Goal: Task Accomplishment & Management: Manage account settings

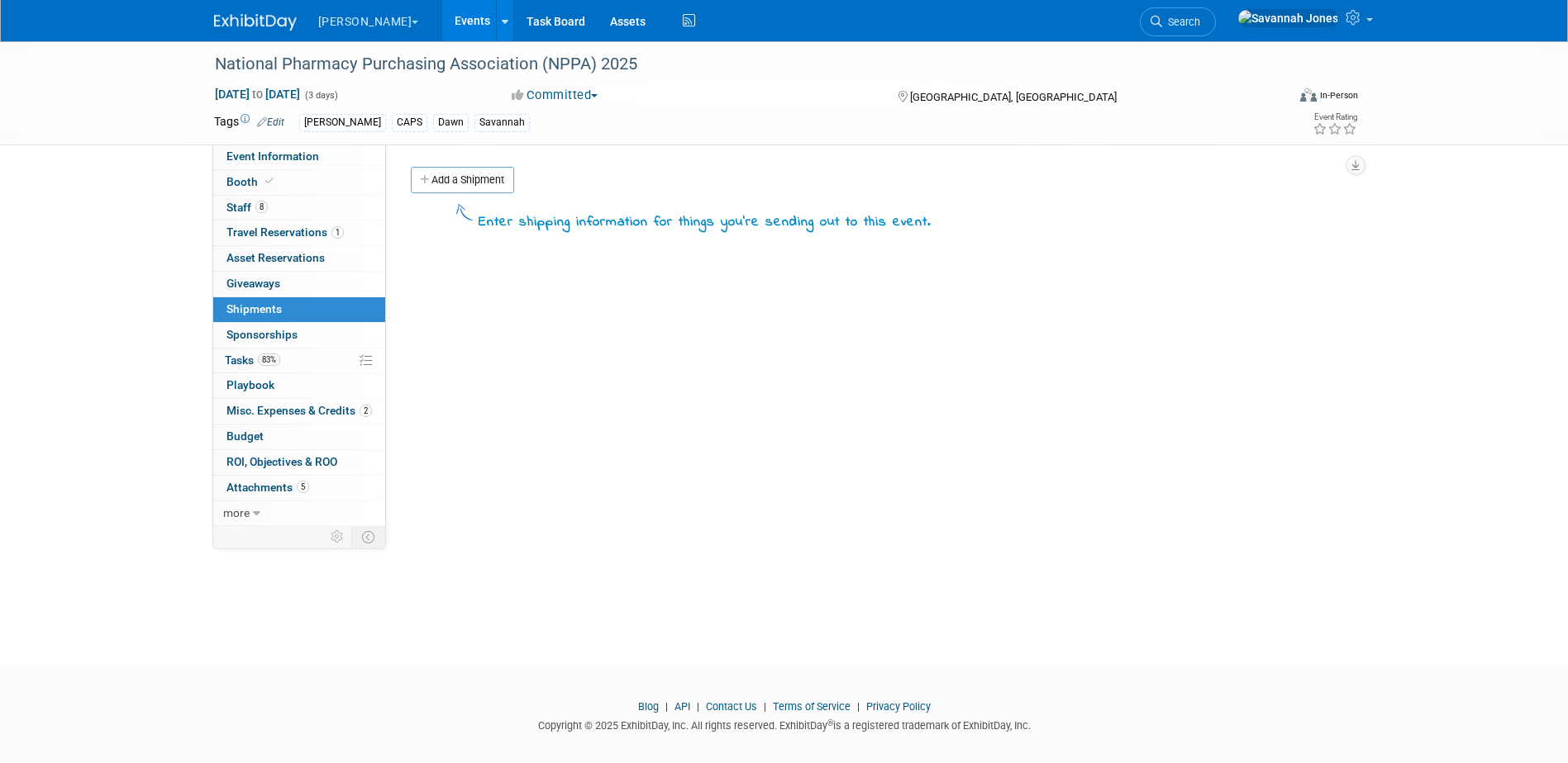
click at [442, 8] on link "Events" at bounding box center [471, 20] width 60 height 41
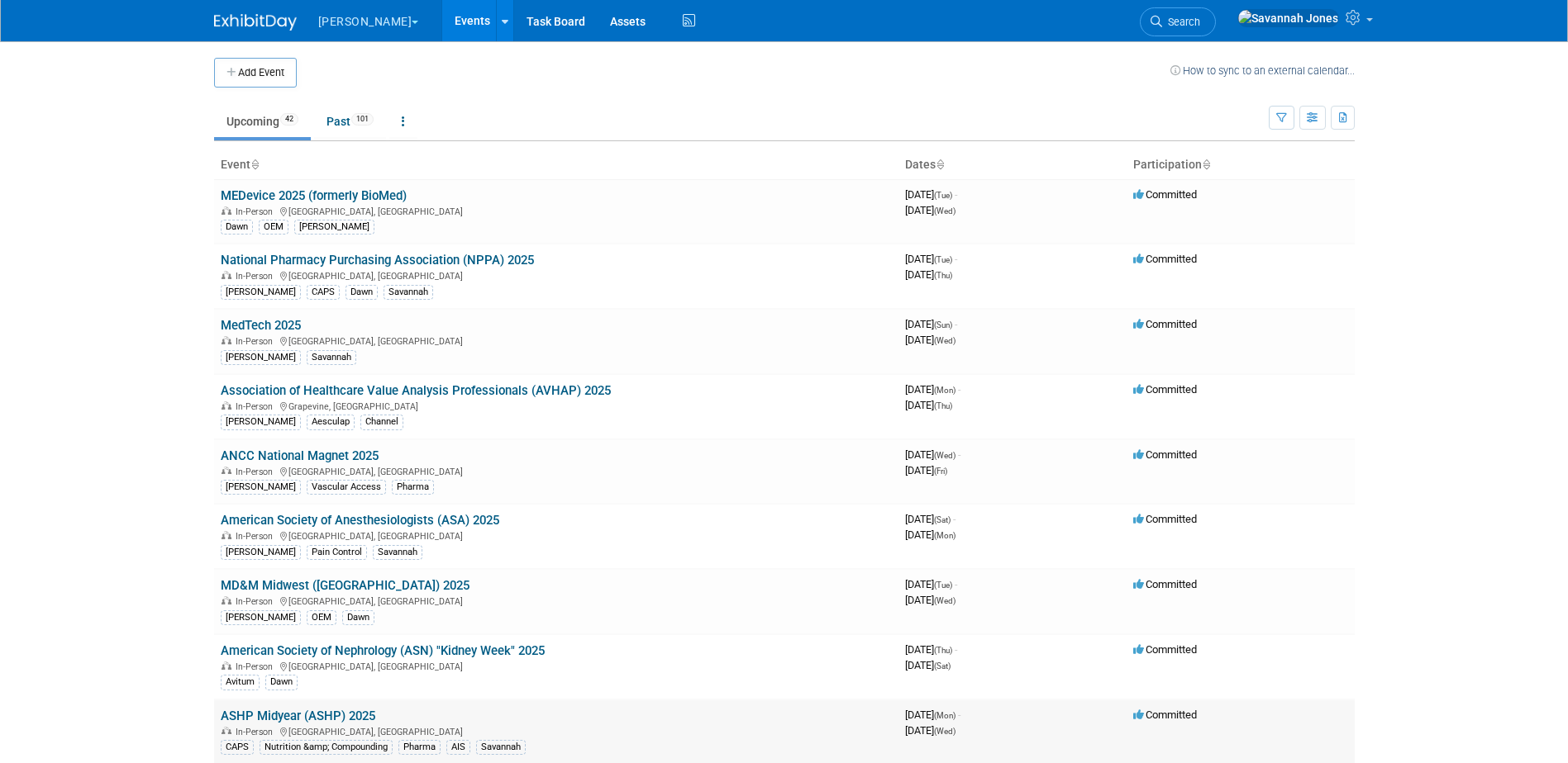
click at [344, 720] on link "ASHP Midyear (ASHP) 2025" at bounding box center [298, 716] width 155 height 15
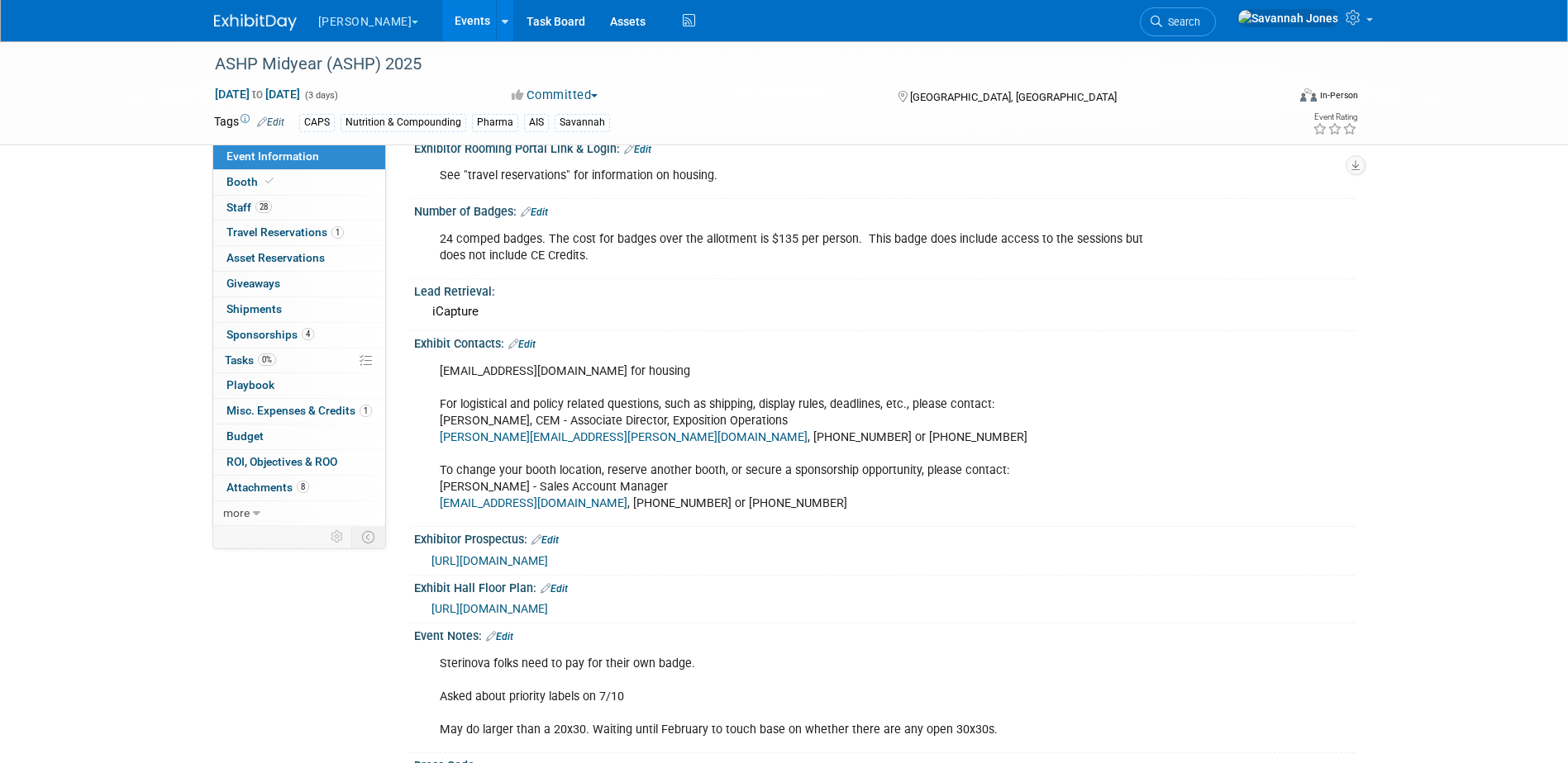
scroll to position [661, 0]
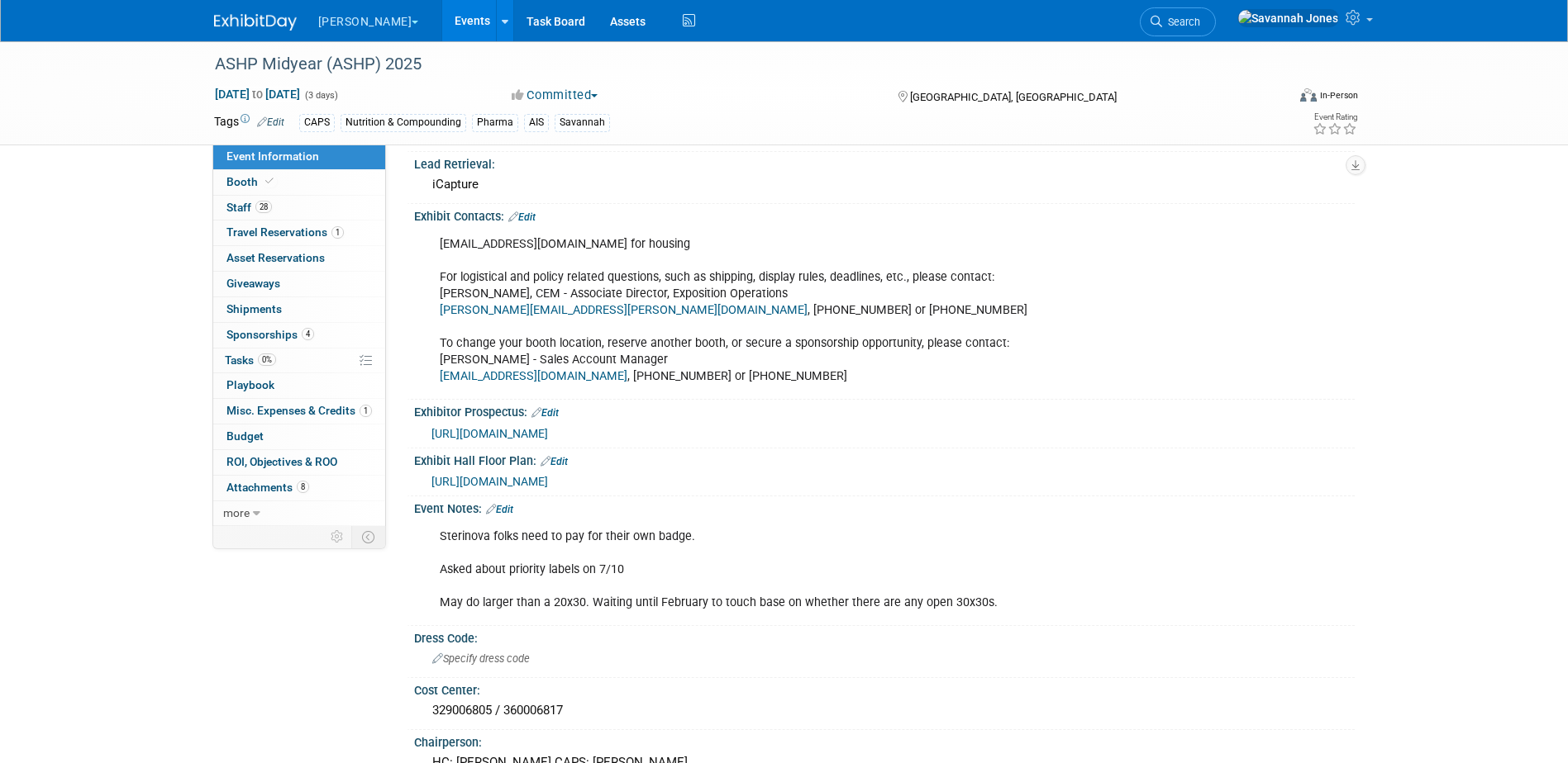
click at [547, 479] on span "https://events.jspargo.com/midyear25/public/EventMap.aspx?shMode=E&shExhlist=1&…" at bounding box center [490, 482] width 117 height 14
click at [320, 230] on span "Travel Reservations 1" at bounding box center [285, 233] width 118 height 14
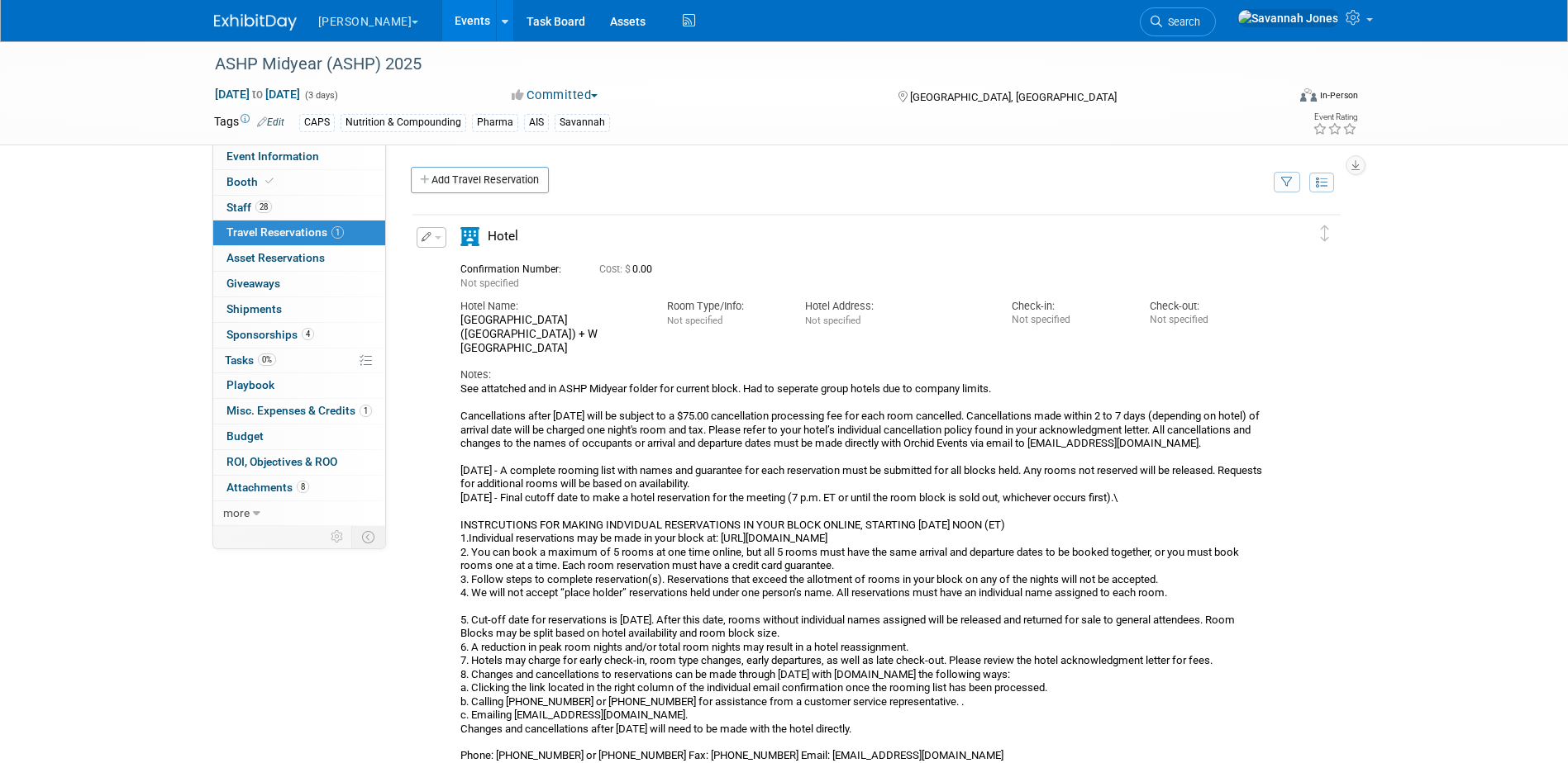
click at [442, 25] on link "Events" at bounding box center [471, 20] width 60 height 41
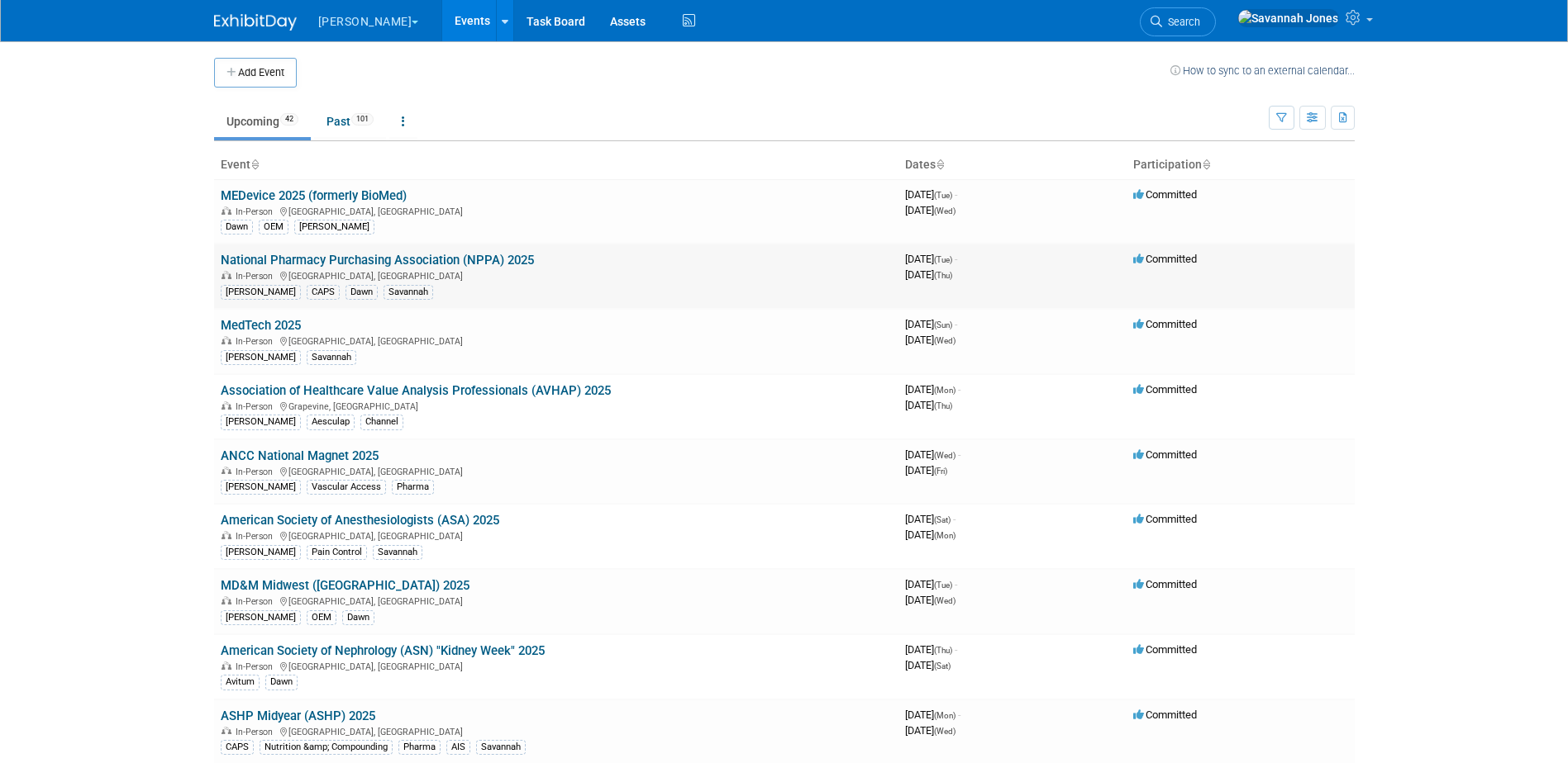
scroll to position [1896, 0]
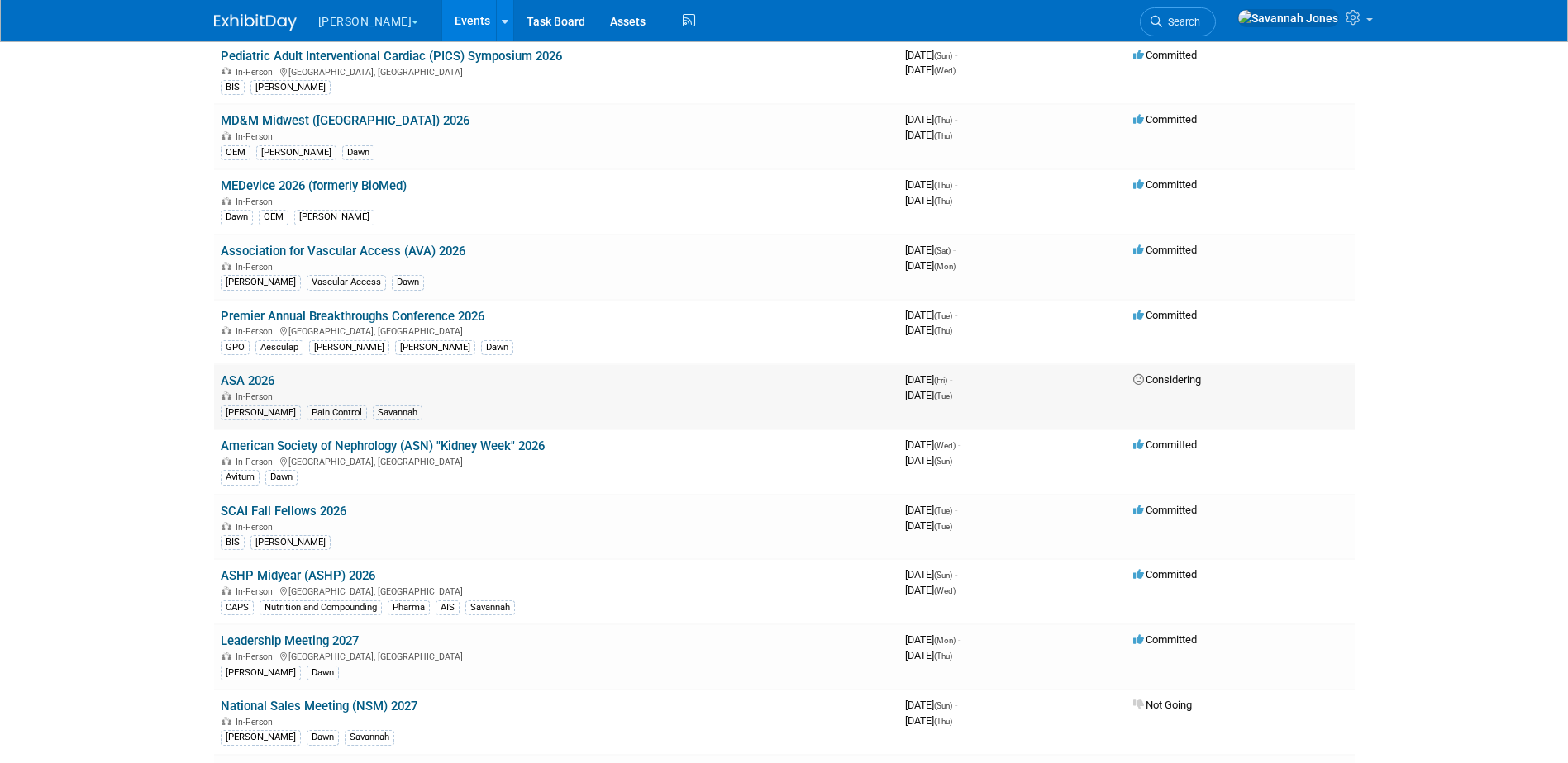
click at [262, 378] on link "ASA 2026" at bounding box center [247, 381] width 53 height 15
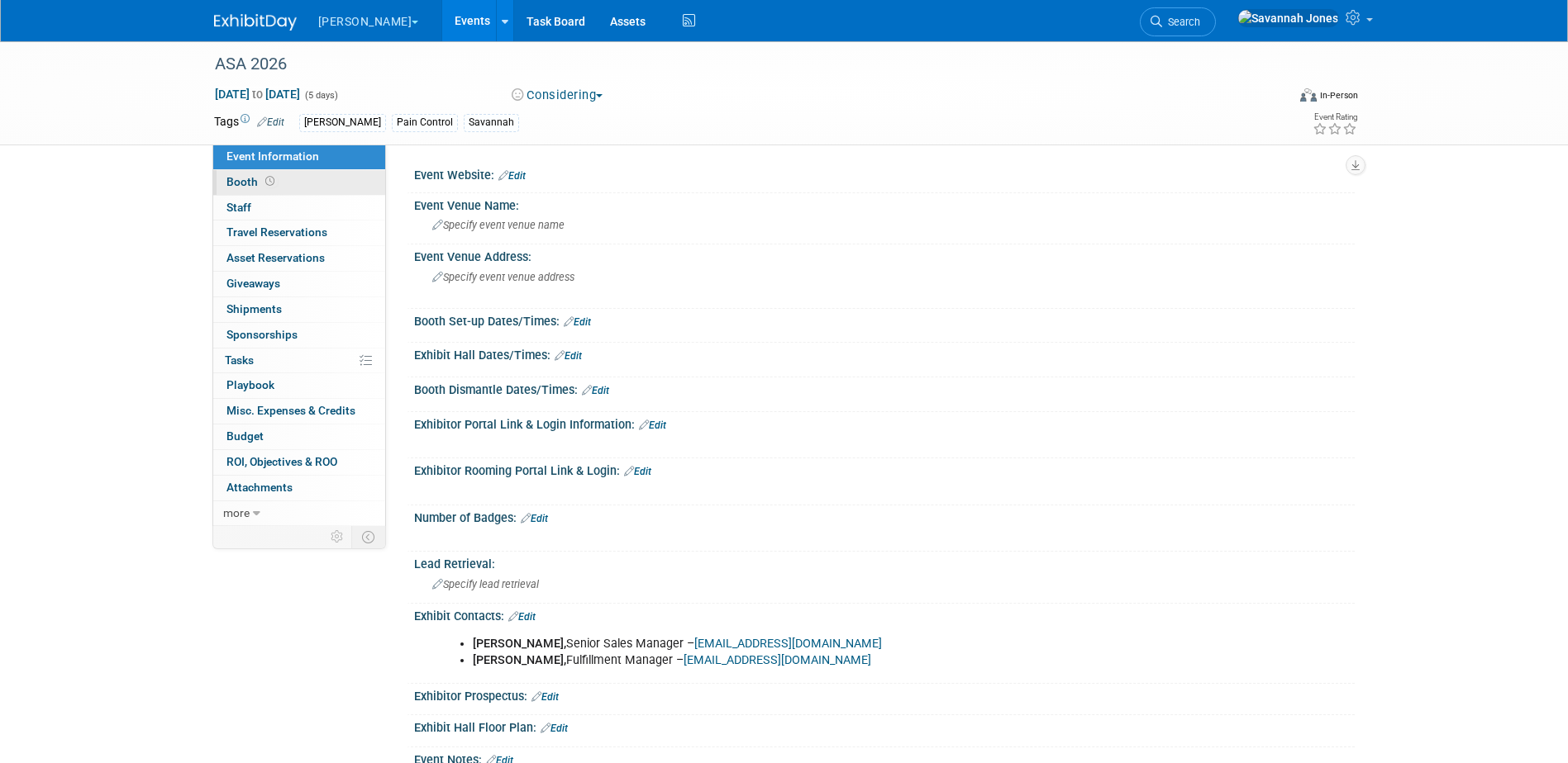
click at [312, 186] on link "Booth" at bounding box center [299, 182] width 172 height 25
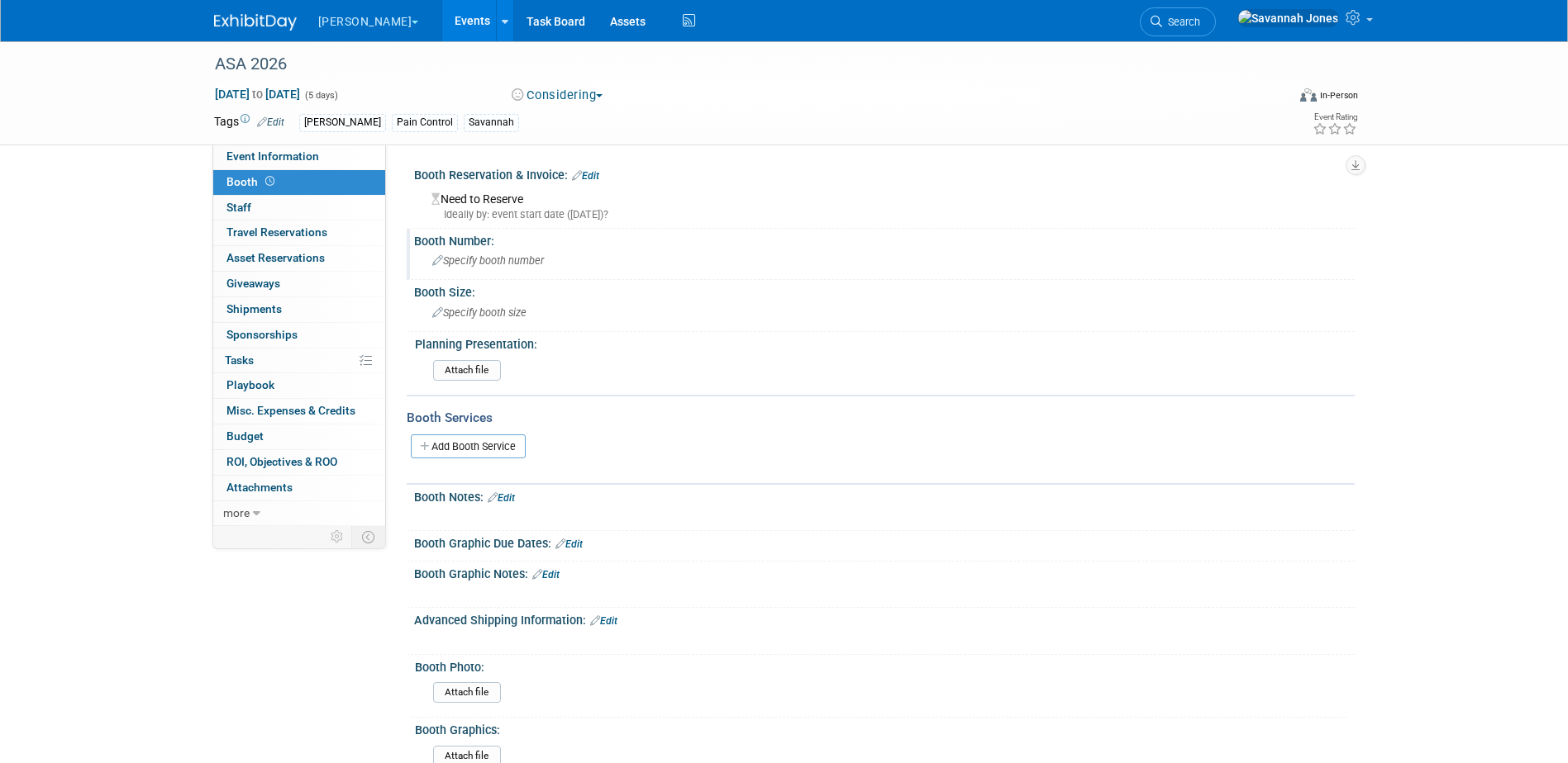
click at [539, 259] on span "Specify booth number" at bounding box center [488, 261] width 112 height 13
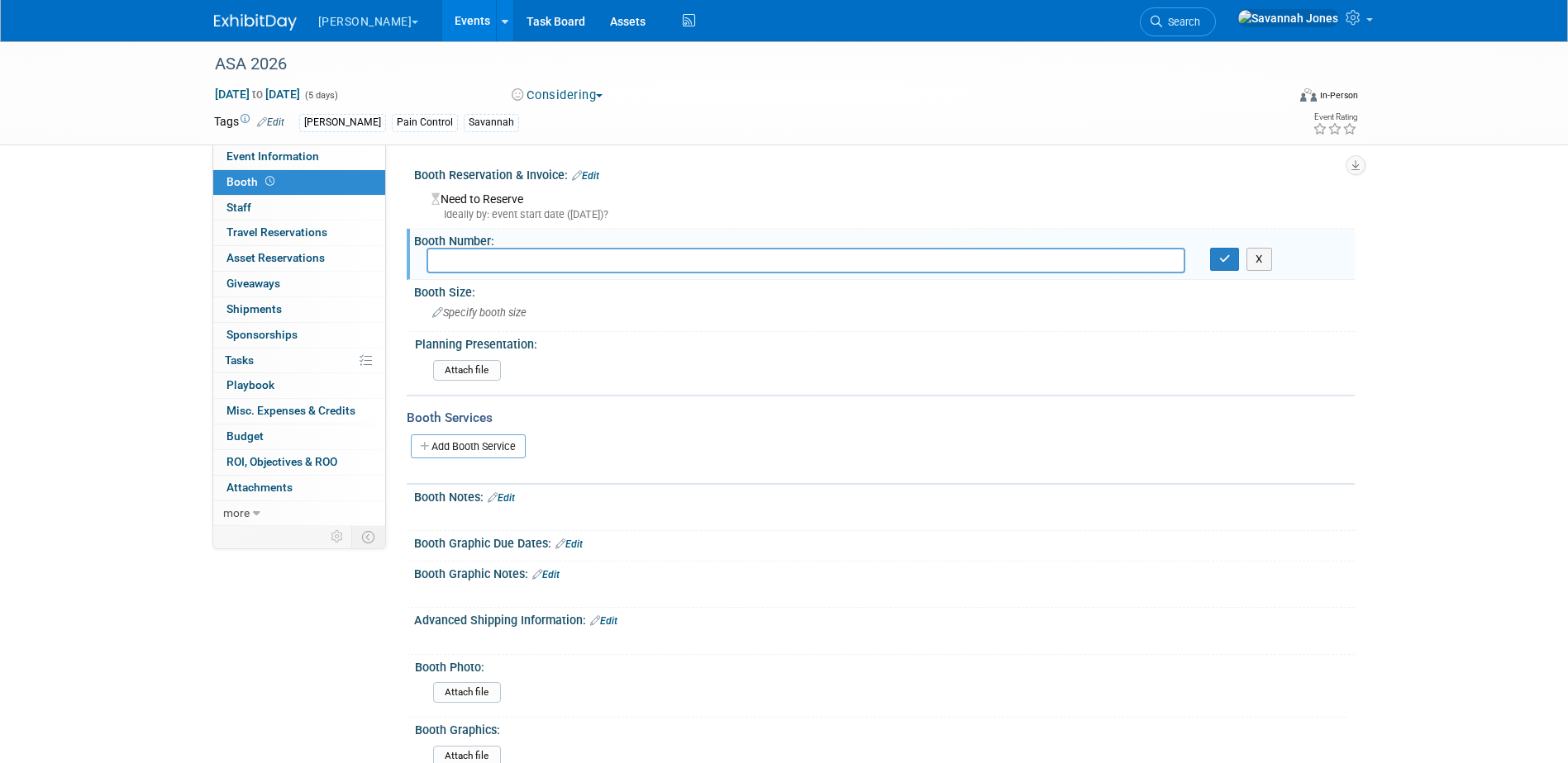
type input "2"
type input "3317"
click at [1223, 251] on button "button" at bounding box center [1224, 259] width 30 height 23
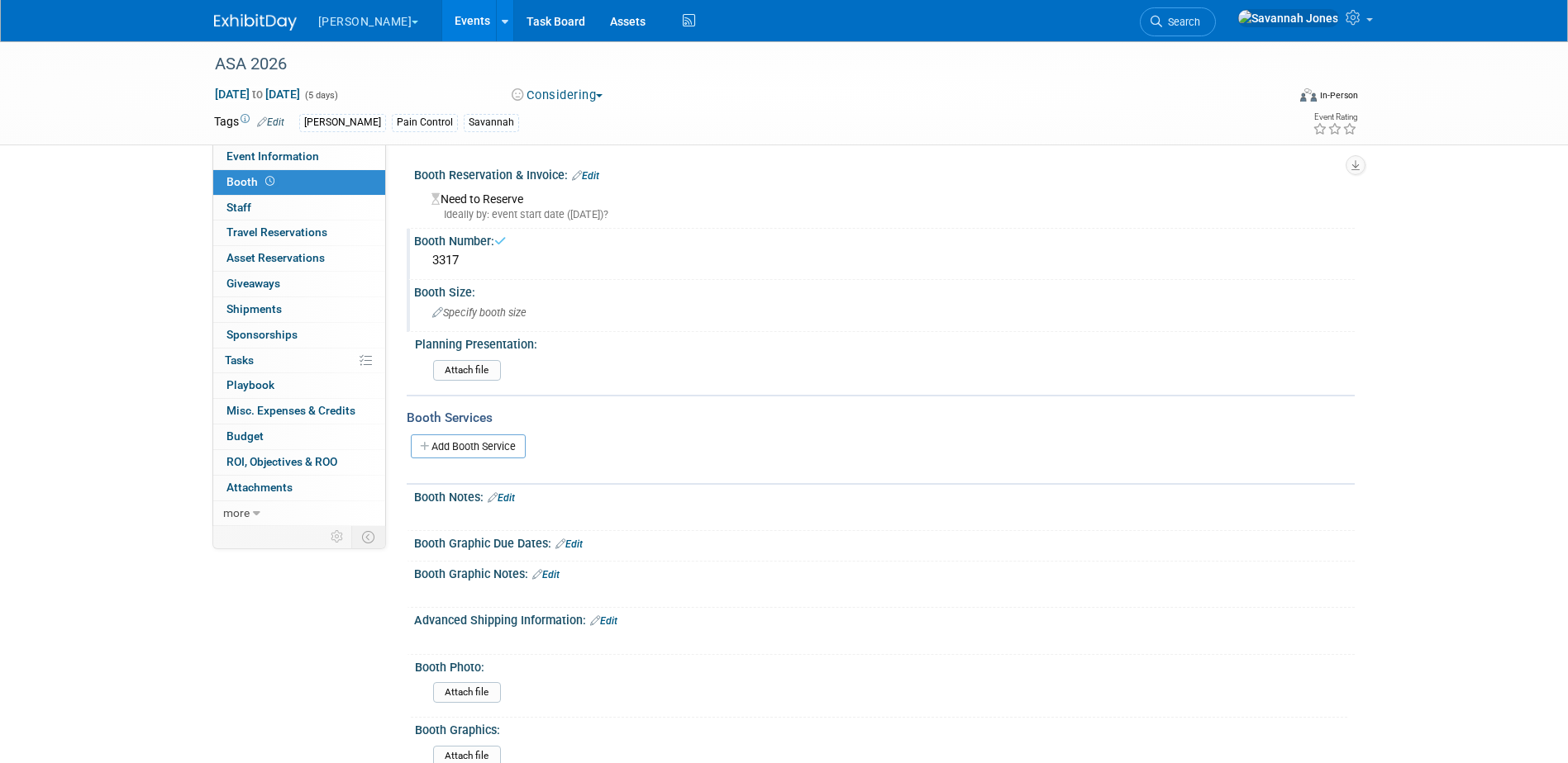
click at [662, 321] on div "Specify booth size" at bounding box center [884, 312] width 916 height 25
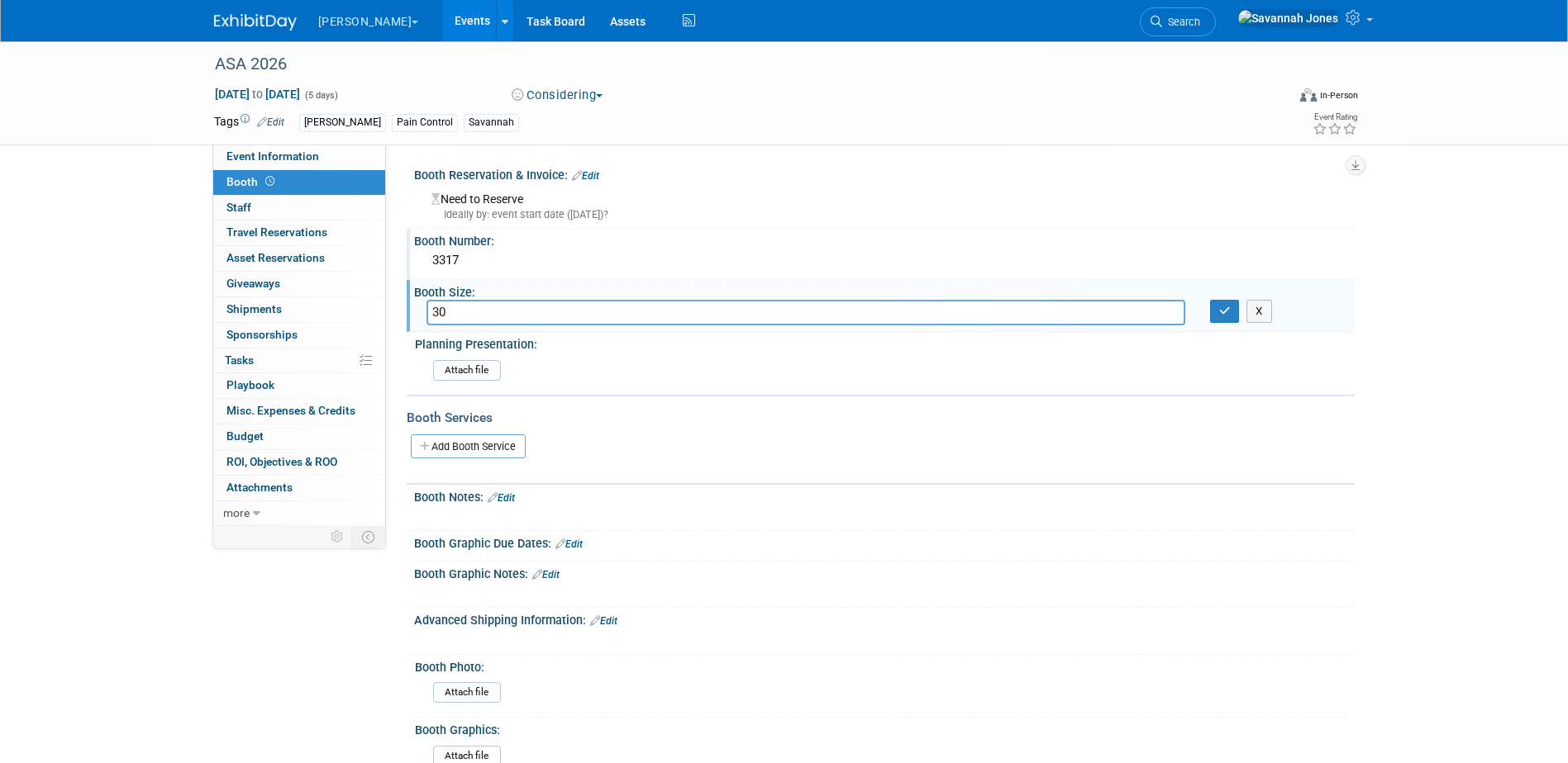
type input "3"
type input "20 x 20"
click at [1218, 310] on button "button" at bounding box center [1224, 310] width 30 height 23
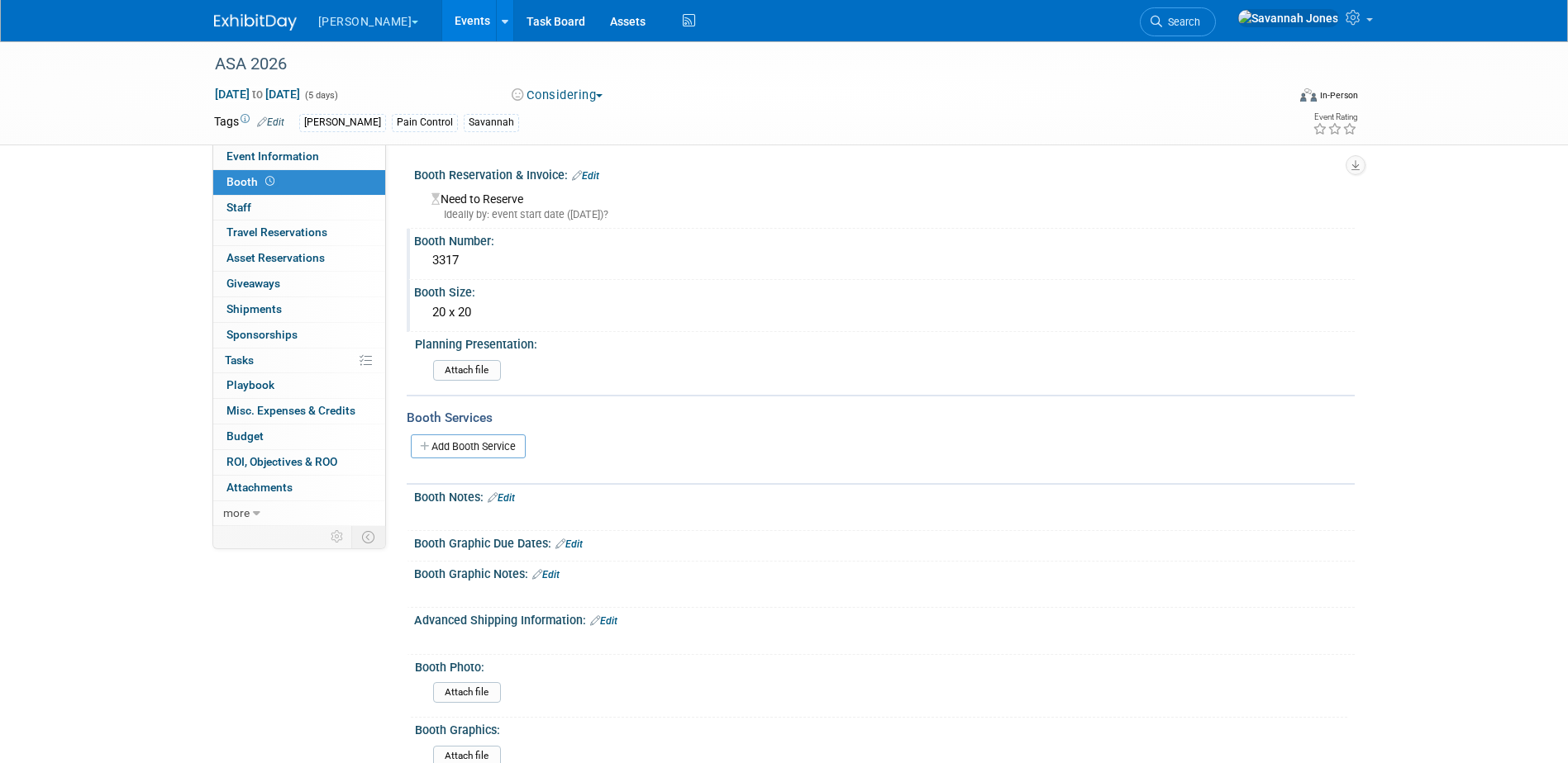
click at [1369, 310] on div "ASA 2026 Oct 16, 2026 to Oct 20, 2026 (5 days) Oct 16, 2026 to Oct 20, 2026 Con…" at bounding box center [784, 486] width 1568 height 888
click at [442, 12] on link "Events" at bounding box center [471, 20] width 60 height 41
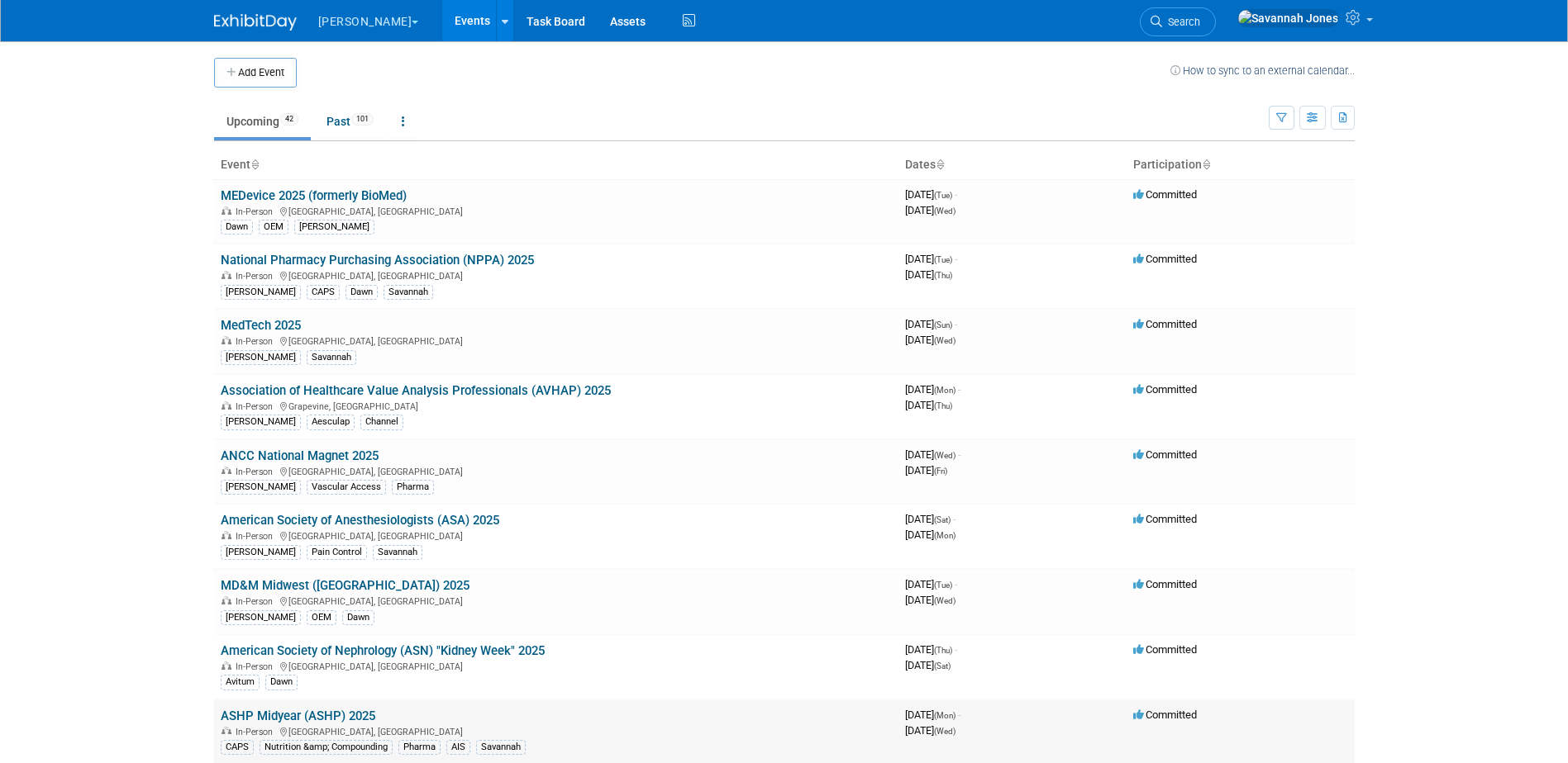
click at [291, 709] on link "ASHP Midyear (ASHP) 2025" at bounding box center [298, 716] width 155 height 15
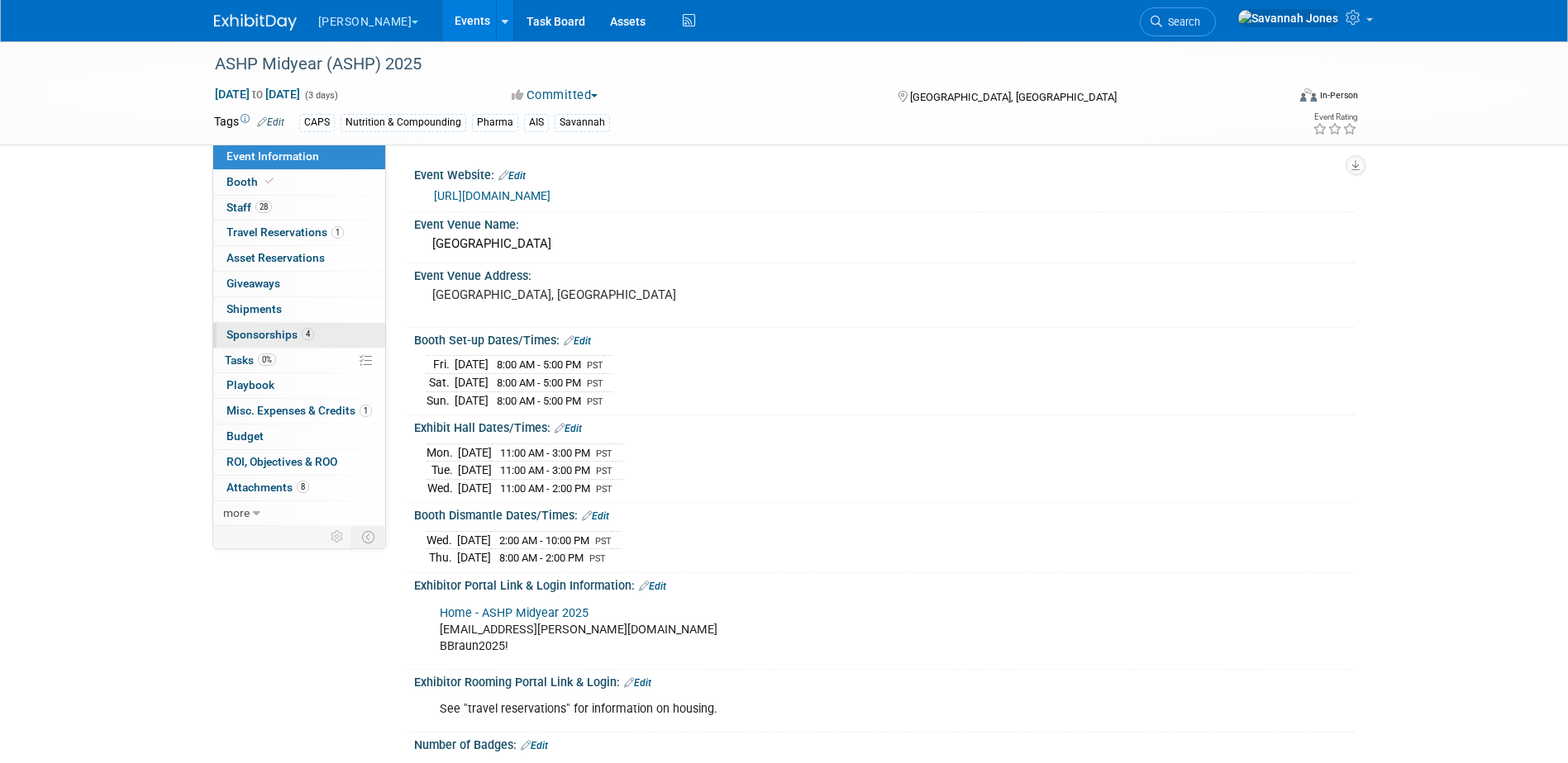
click at [311, 334] on span "4" at bounding box center [307, 334] width 13 height 13
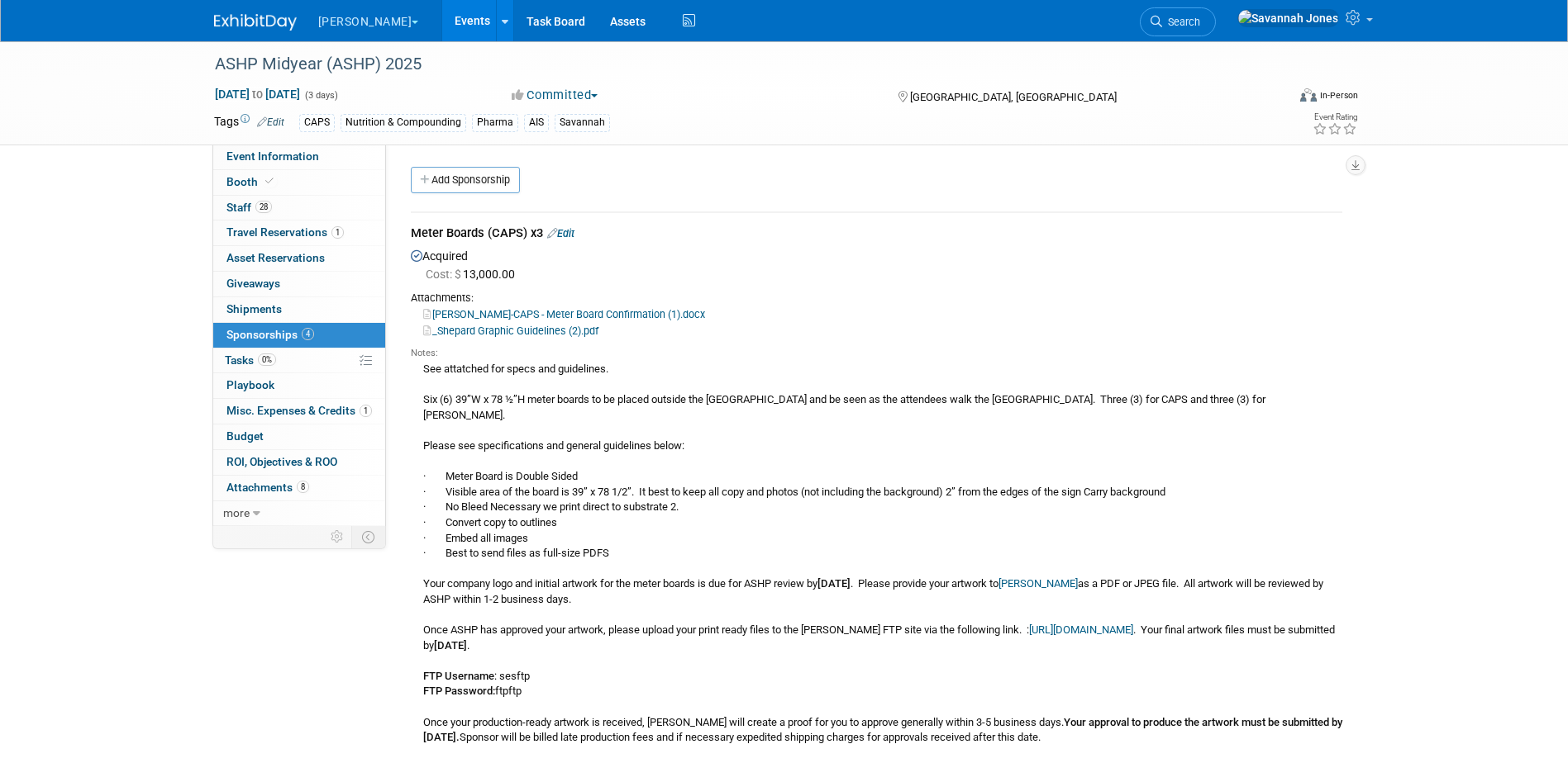
click at [472, 194] on div "Add Sponsorship" at bounding box center [880, 182] width 948 height 30
click at [472, 182] on link "Add Sponsorship" at bounding box center [465, 179] width 109 height 26
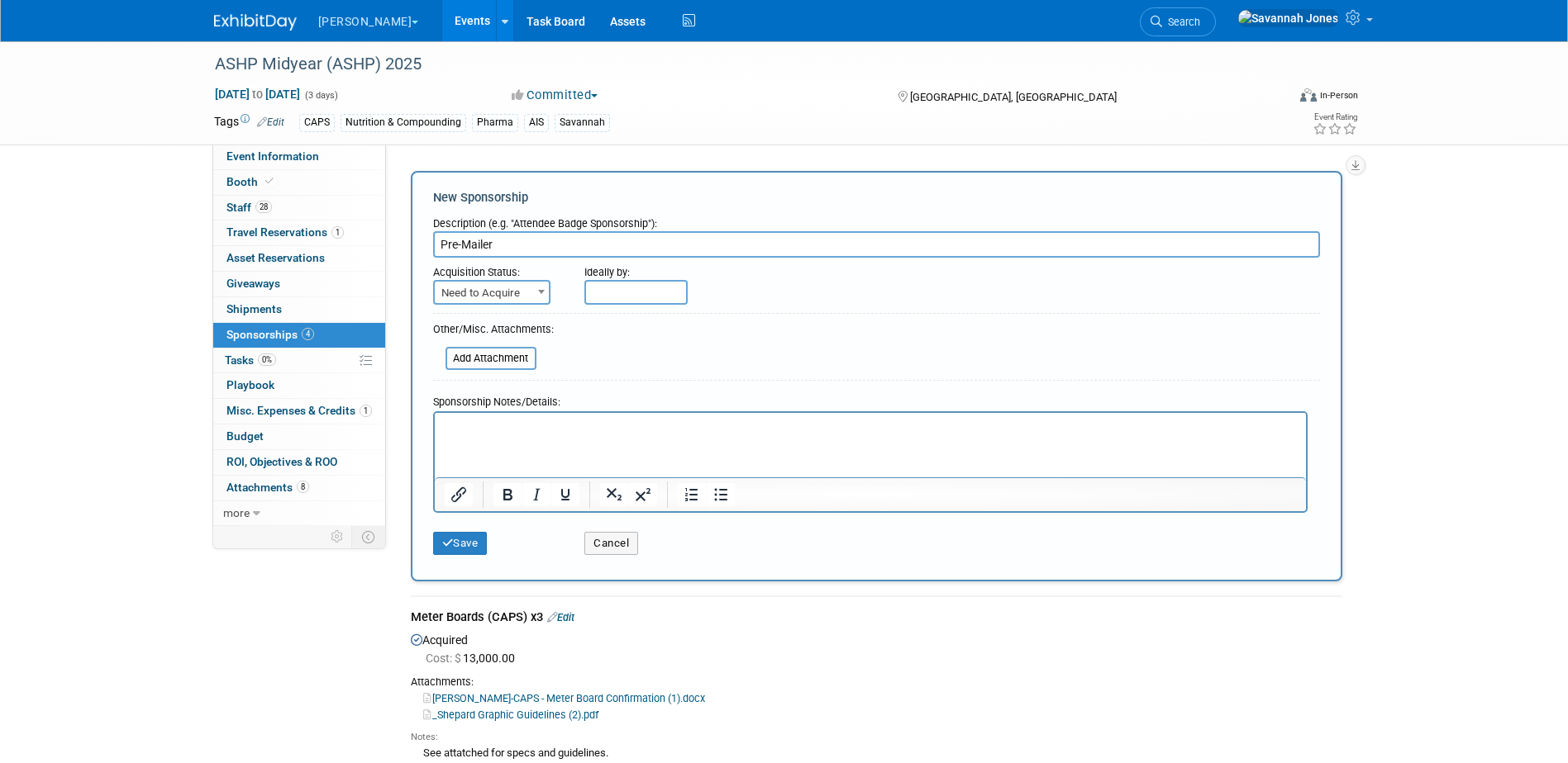
type input "Pre-Mailer"
click at [546, 272] on div "Acquisition Status:" at bounding box center [497, 269] width 127 height 22
click at [533, 307] on form "Description (e.g. "Attendee Badge Sponsorship"): Pre-Mailer Acquisition Status:…" at bounding box center [877, 386] width 887 height 354
click at [517, 291] on span "Need to Acquire" at bounding box center [492, 293] width 114 height 23
select select "2"
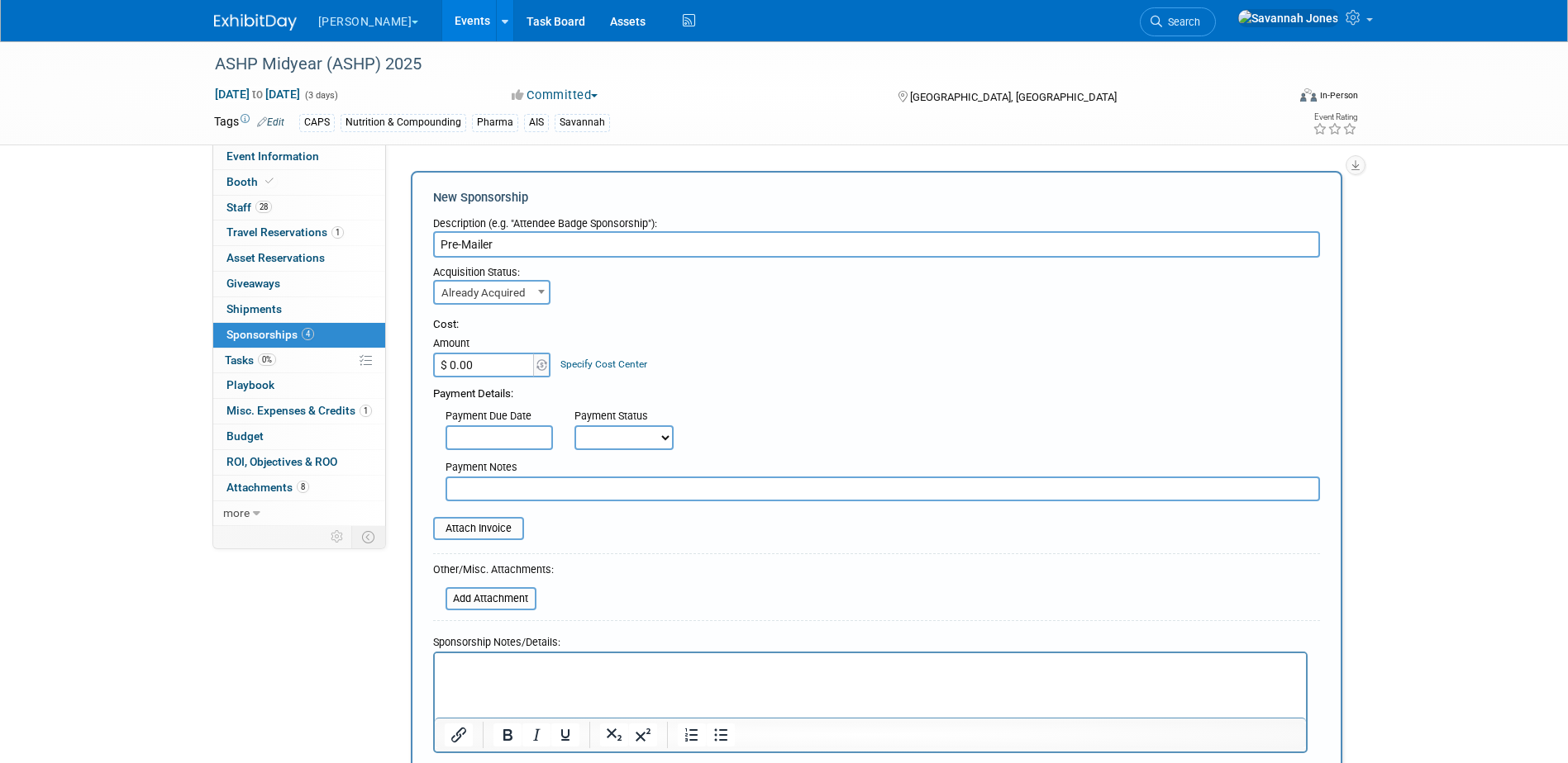
drag, startPoint x: 500, startPoint y: 367, endPoint x: 514, endPoint y: 369, distance: 14.1
click at [500, 367] on input "$ 0.00" at bounding box center [485, 365] width 103 height 25
type input "$ 14,986.00"
click at [613, 648] on div "Sponsorship Notes/Details:" at bounding box center [870, 639] width 874 height 24
click at [613, 667] on p "Rich Text Area. Press ALT-0 for help." at bounding box center [869, 667] width 852 height 17
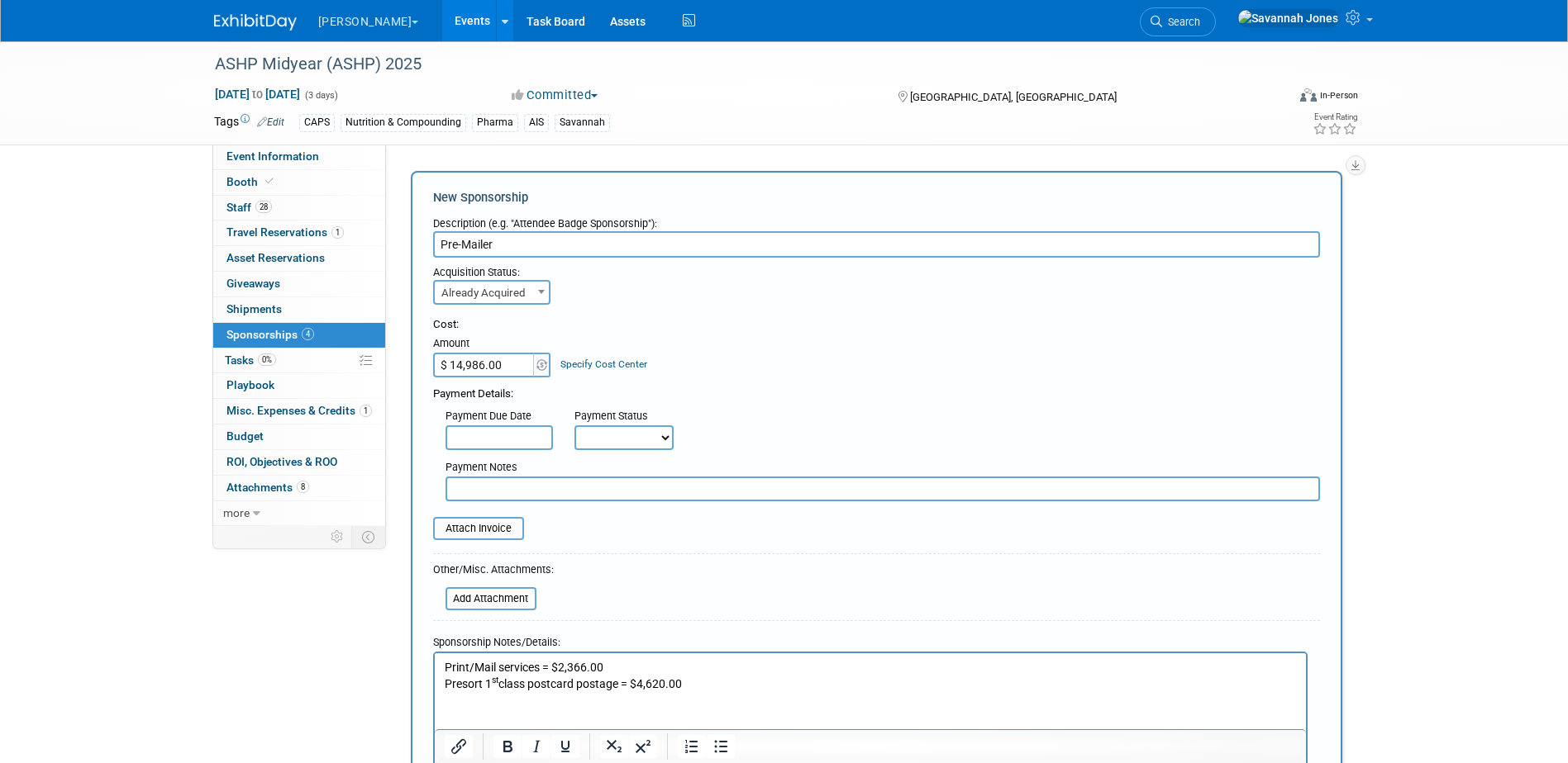
click at [827, 688] on p "Presort 1 st class postcard postage = $4,620.00" at bounding box center [869, 684] width 852 height 17
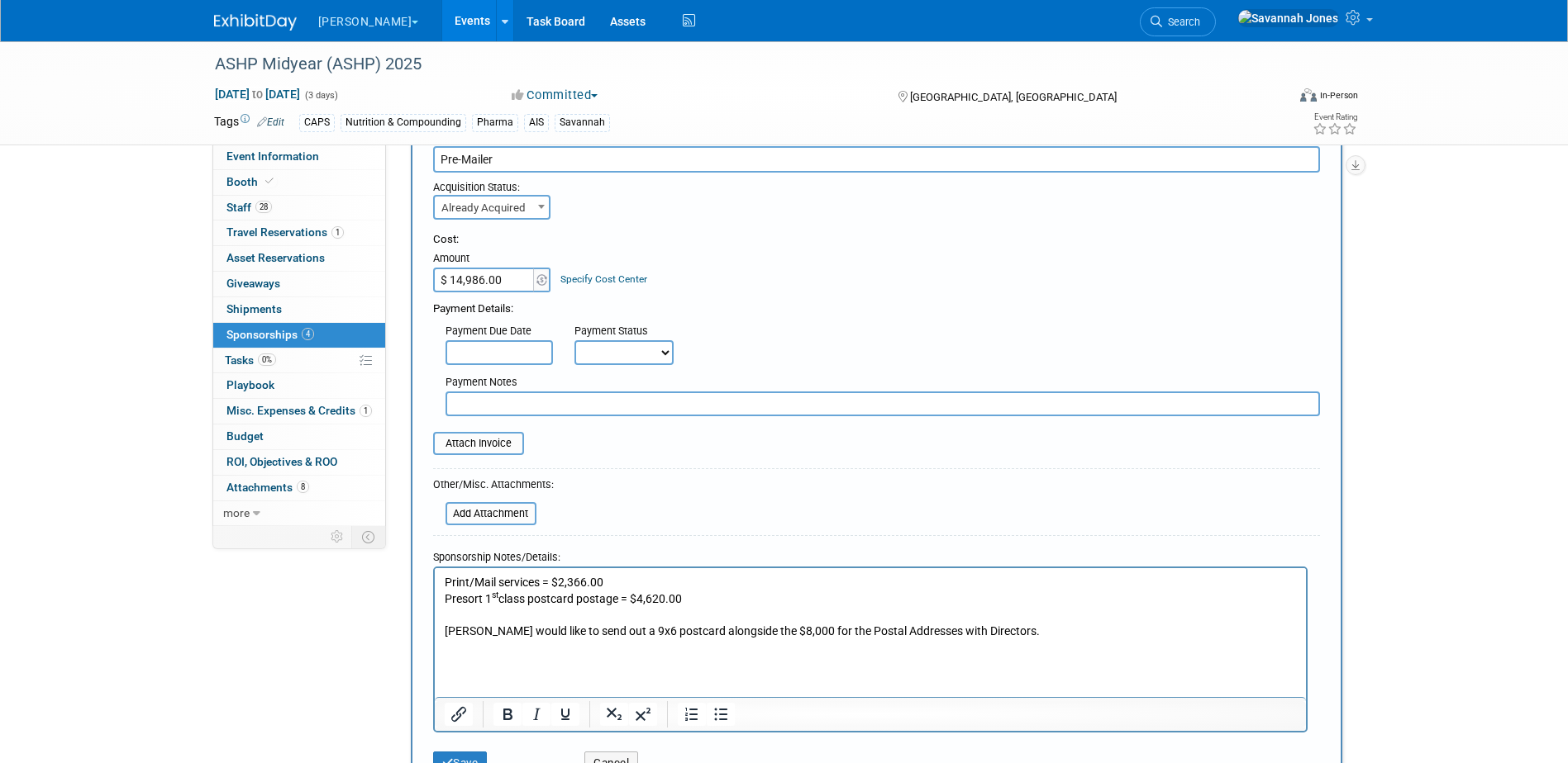
scroll to position [165, 0]
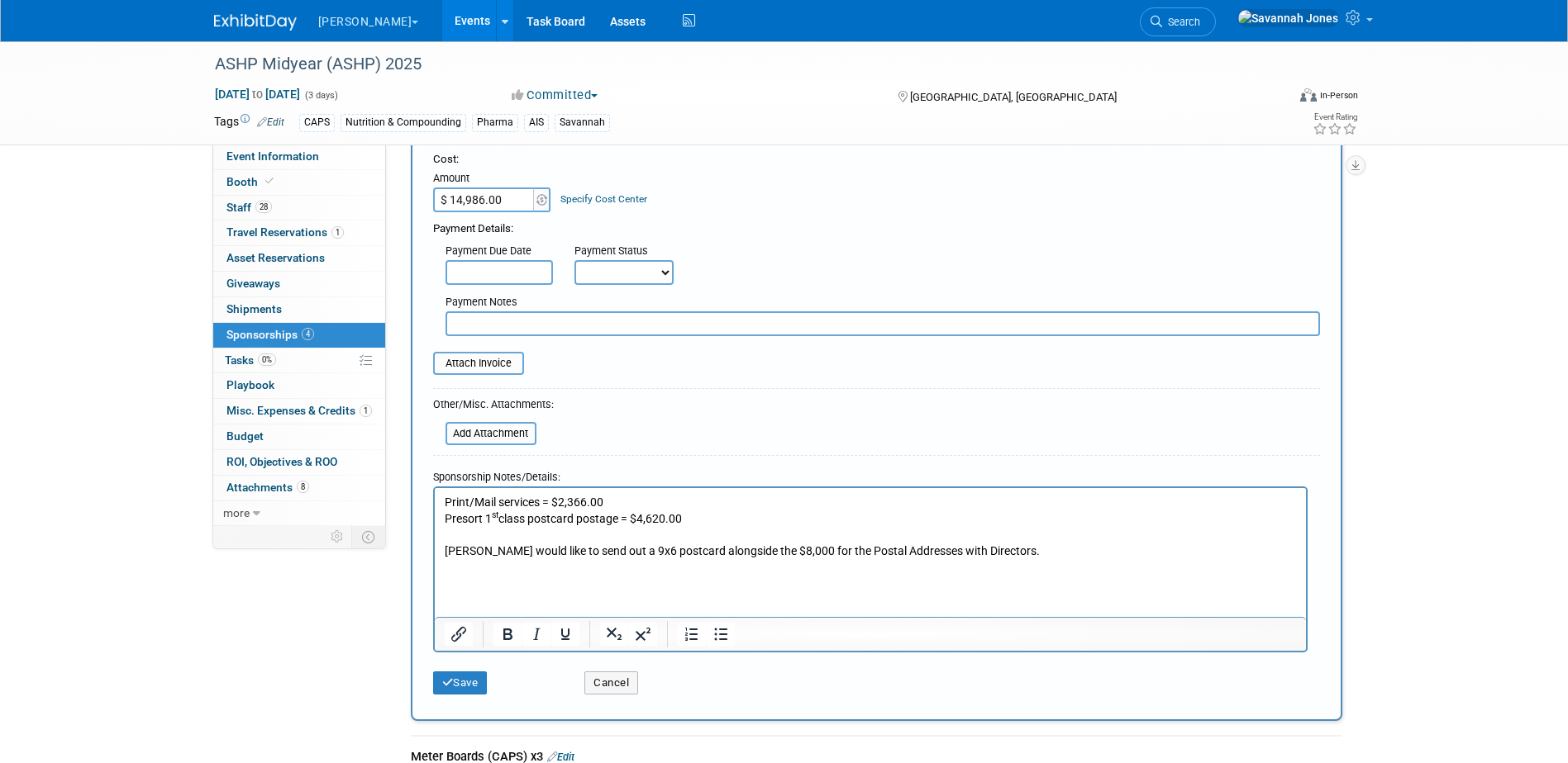
click at [1040, 557] on p "B. Braun would like to send out a 9x6 postcard alongside the $8,000 for the Pos…" at bounding box center [869, 552] width 852 height 17
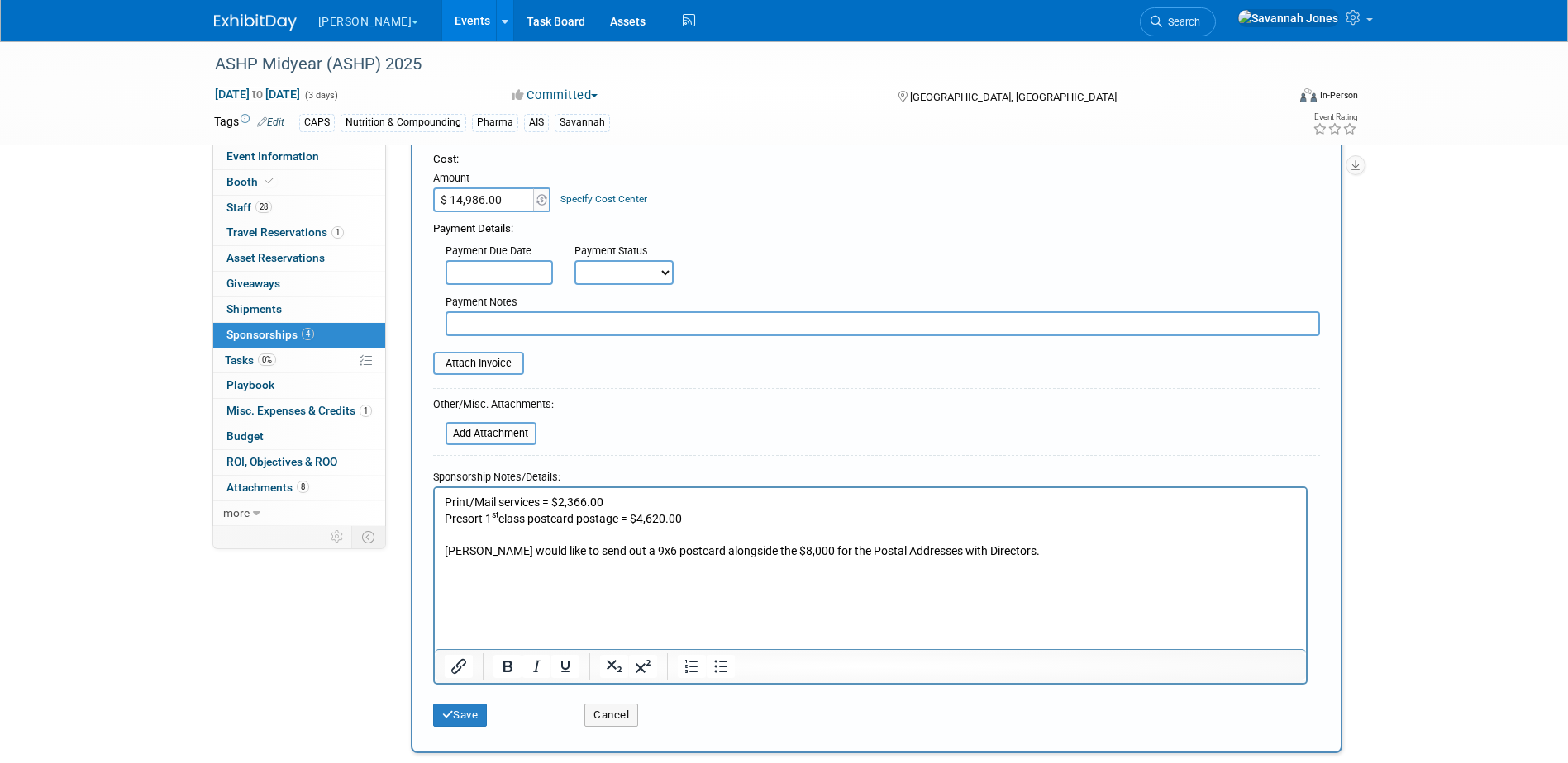
paste body "Rich Text Area. Press ALT-0 for help."
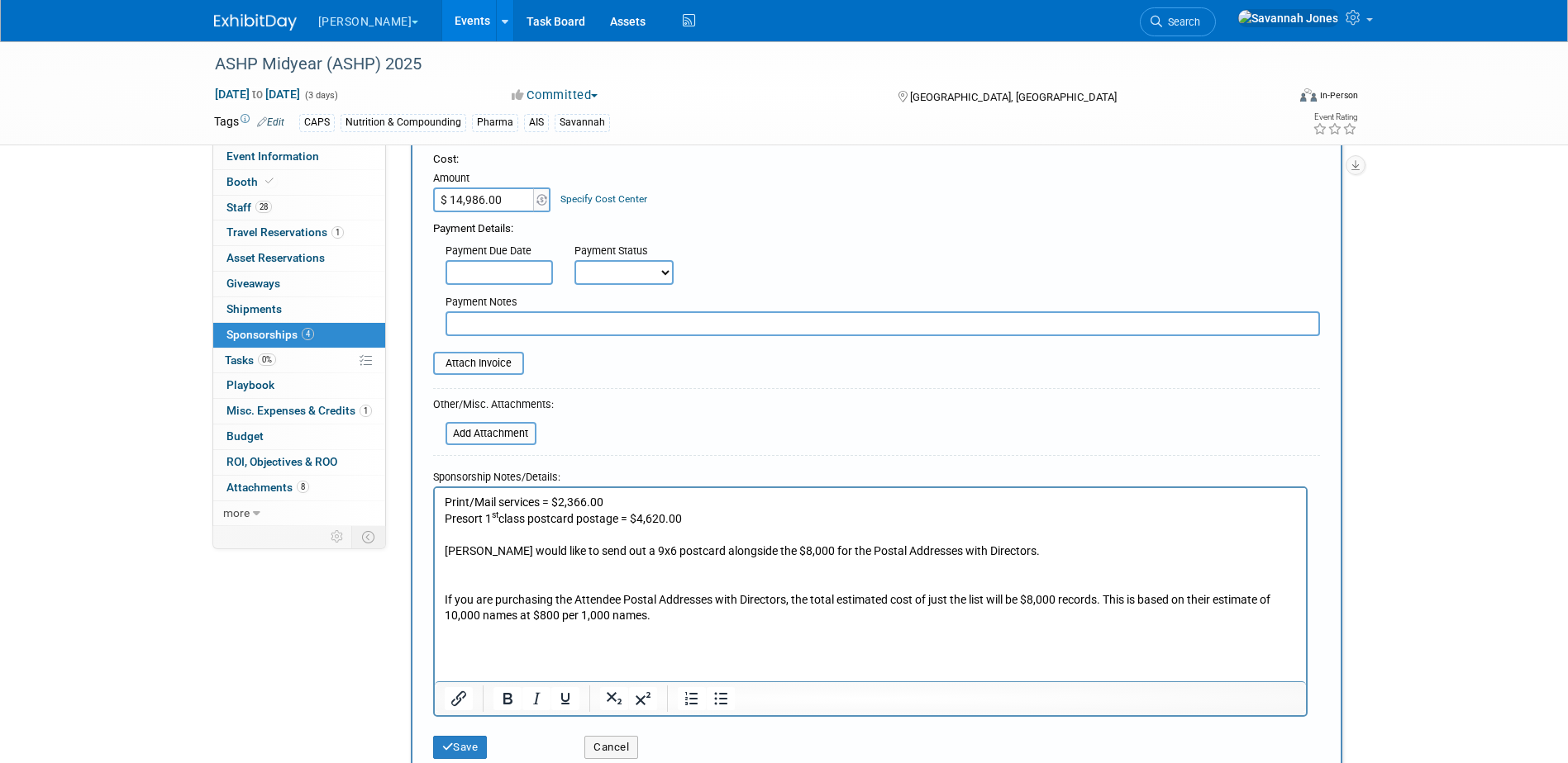
click at [547, 584] on p "Rich Text Area. Press ALT-0 for help." at bounding box center [869, 584] width 852 height 17
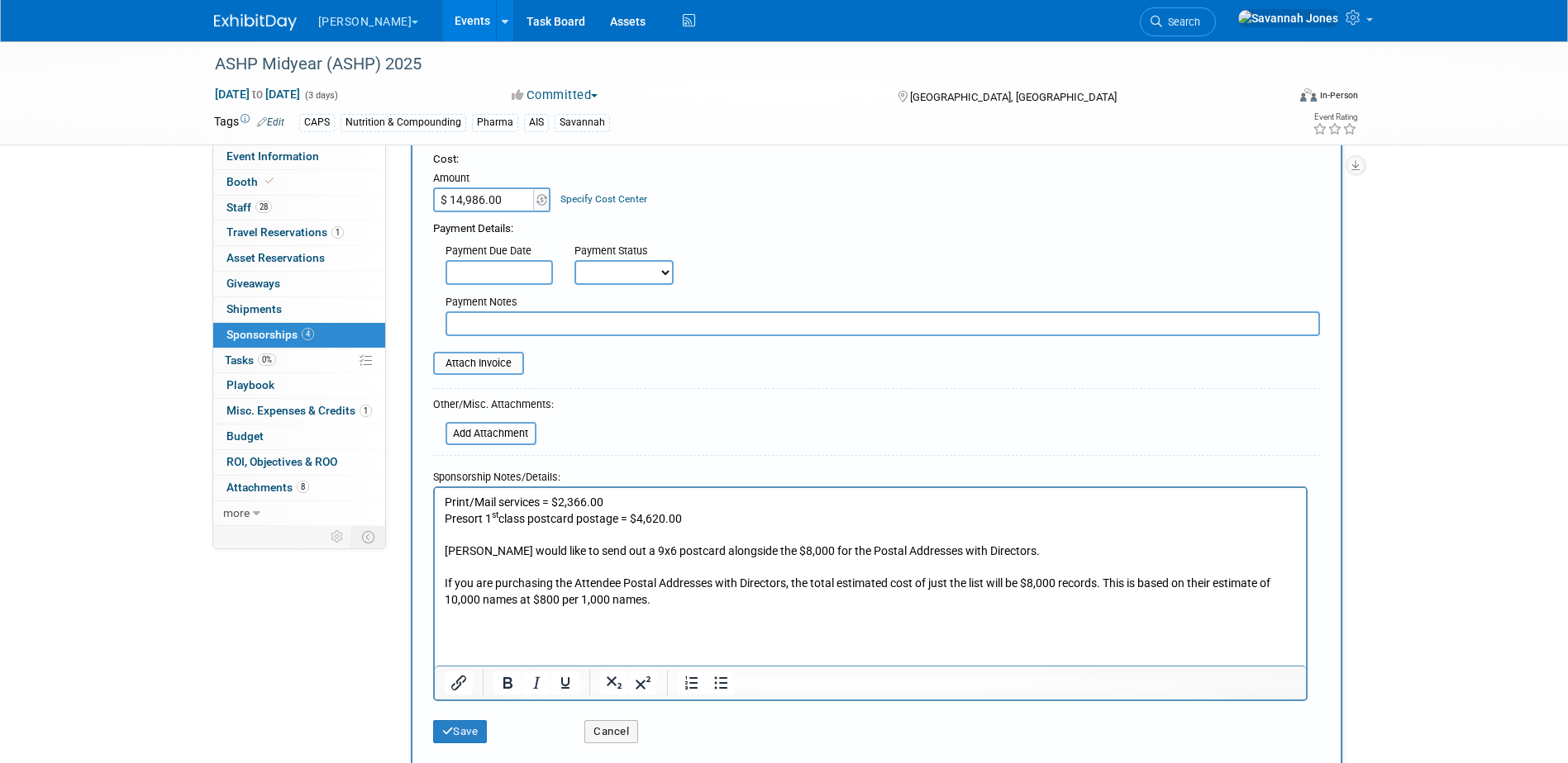
click at [745, 529] on p "Rich Text Area. Press ALT-0 for help." at bounding box center [869, 535] width 852 height 17
click at [739, 519] on p "Presort 1 st class postcard postage = $4,620.00" at bounding box center [869, 519] width 852 height 17
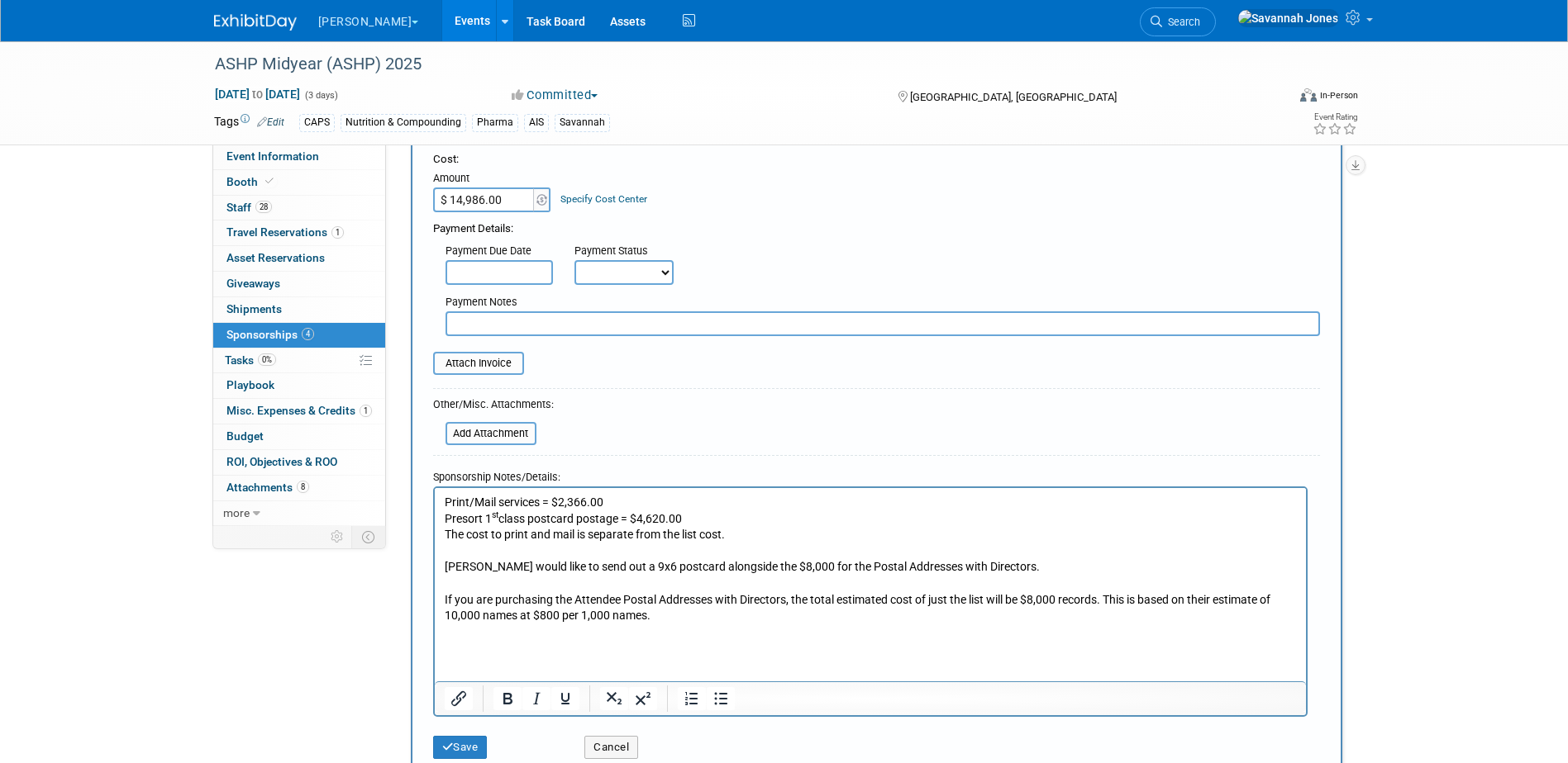
click at [712, 613] on p "If you are purchasing the Attendee Postal Addresses with Directors, the total e…" at bounding box center [869, 607] width 852 height 32
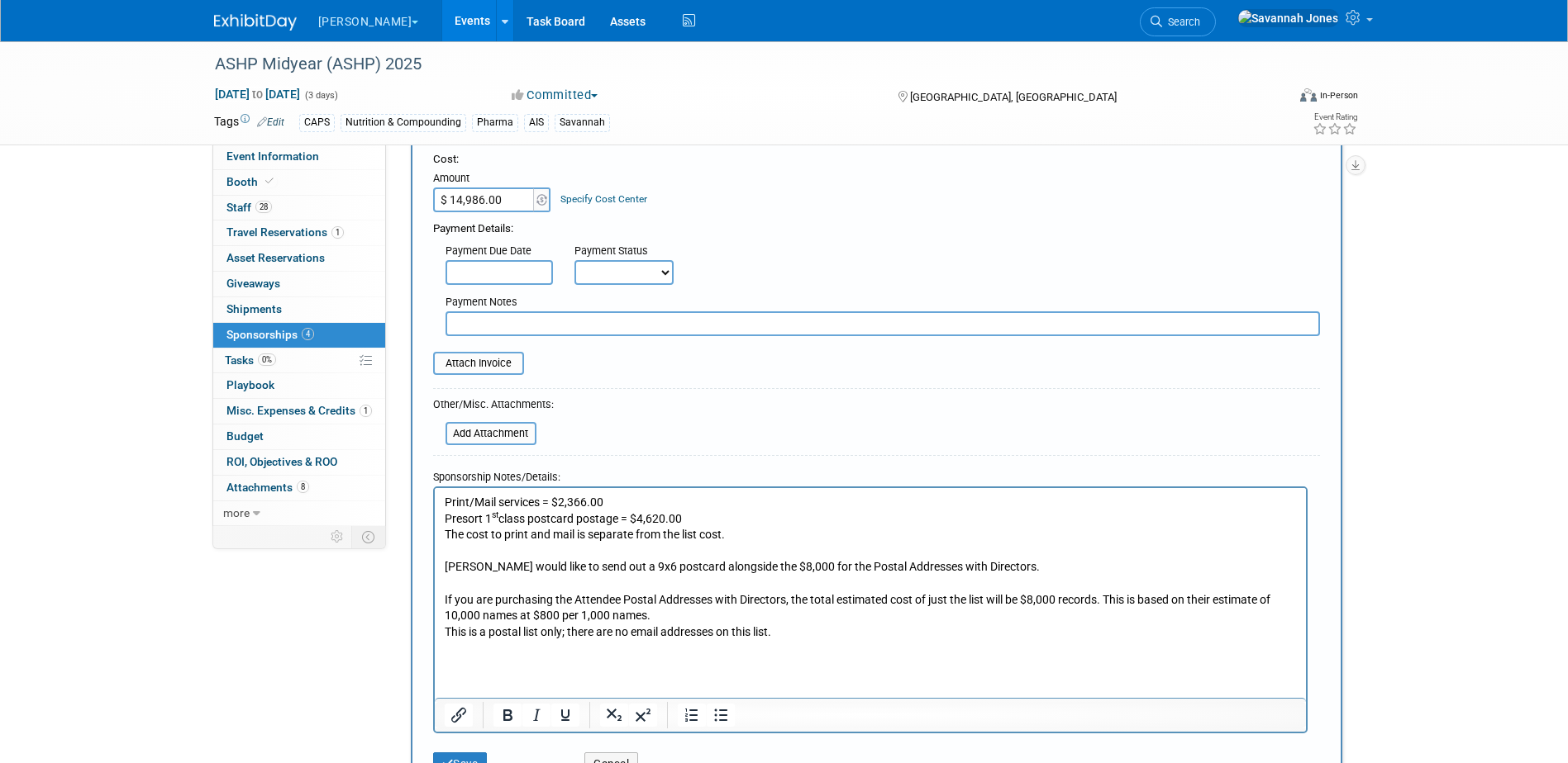
click at [739, 612] on p "If you are purchasing the Attendee Postal Addresses with Directors, the total e…" at bounding box center [869, 607] width 852 height 32
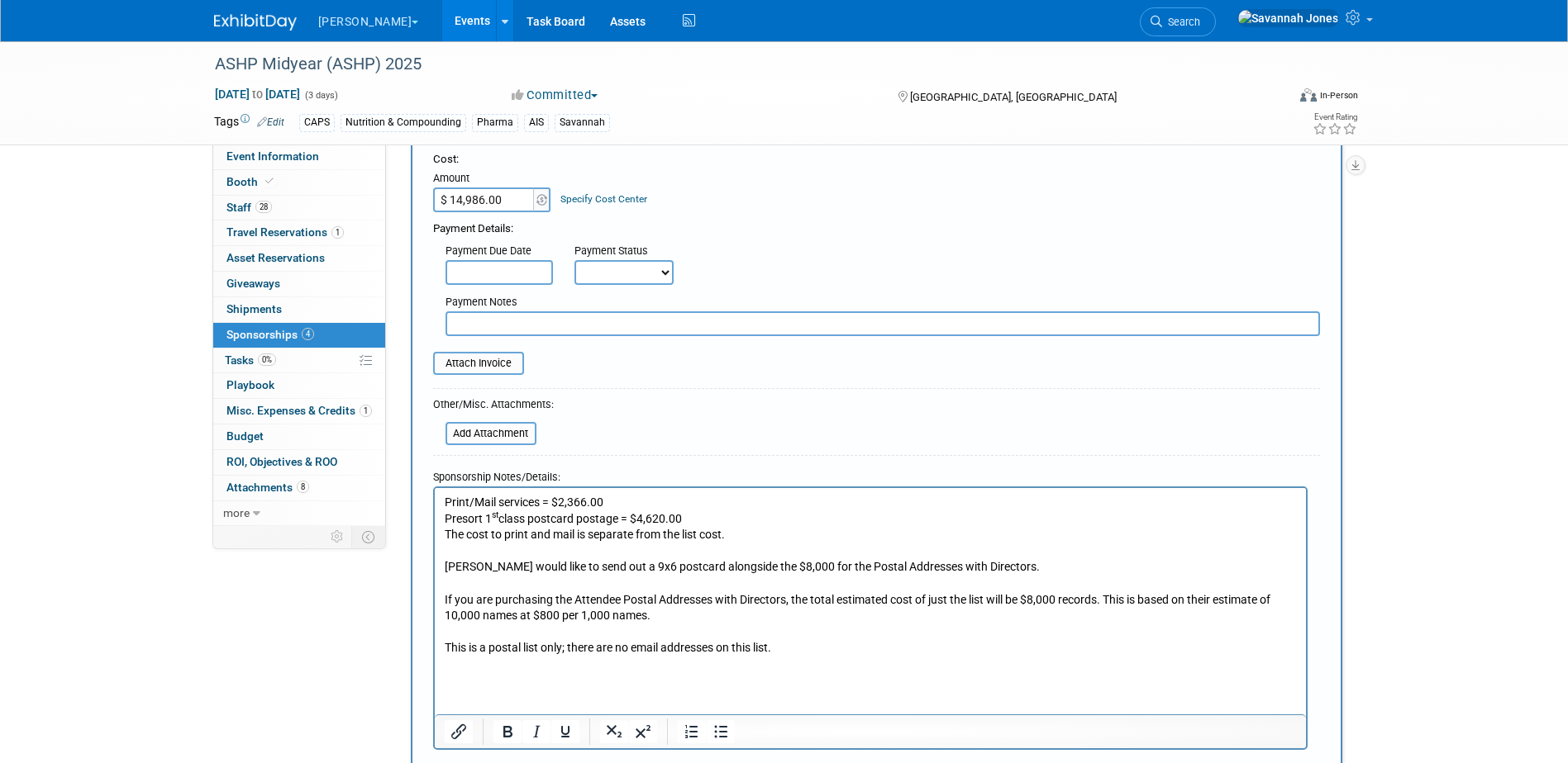
click at [836, 649] on p "This is a postal list only; there are no email addresses on this list." at bounding box center [869, 648] width 852 height 17
click at [790, 536] on p "The cost to print and mail is separate from the list cost." at bounding box center [869, 535] width 852 height 17
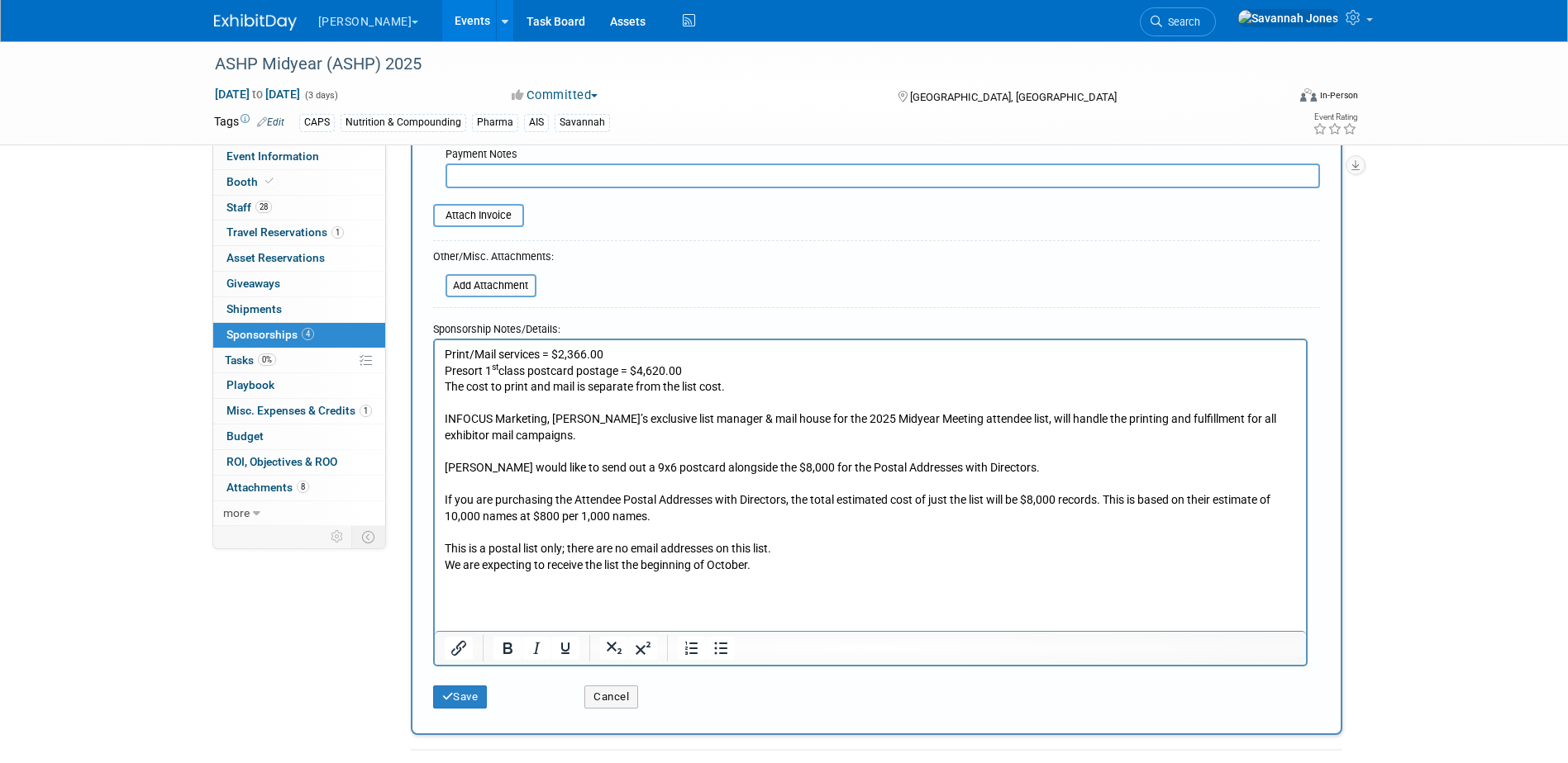
scroll to position [331, 0]
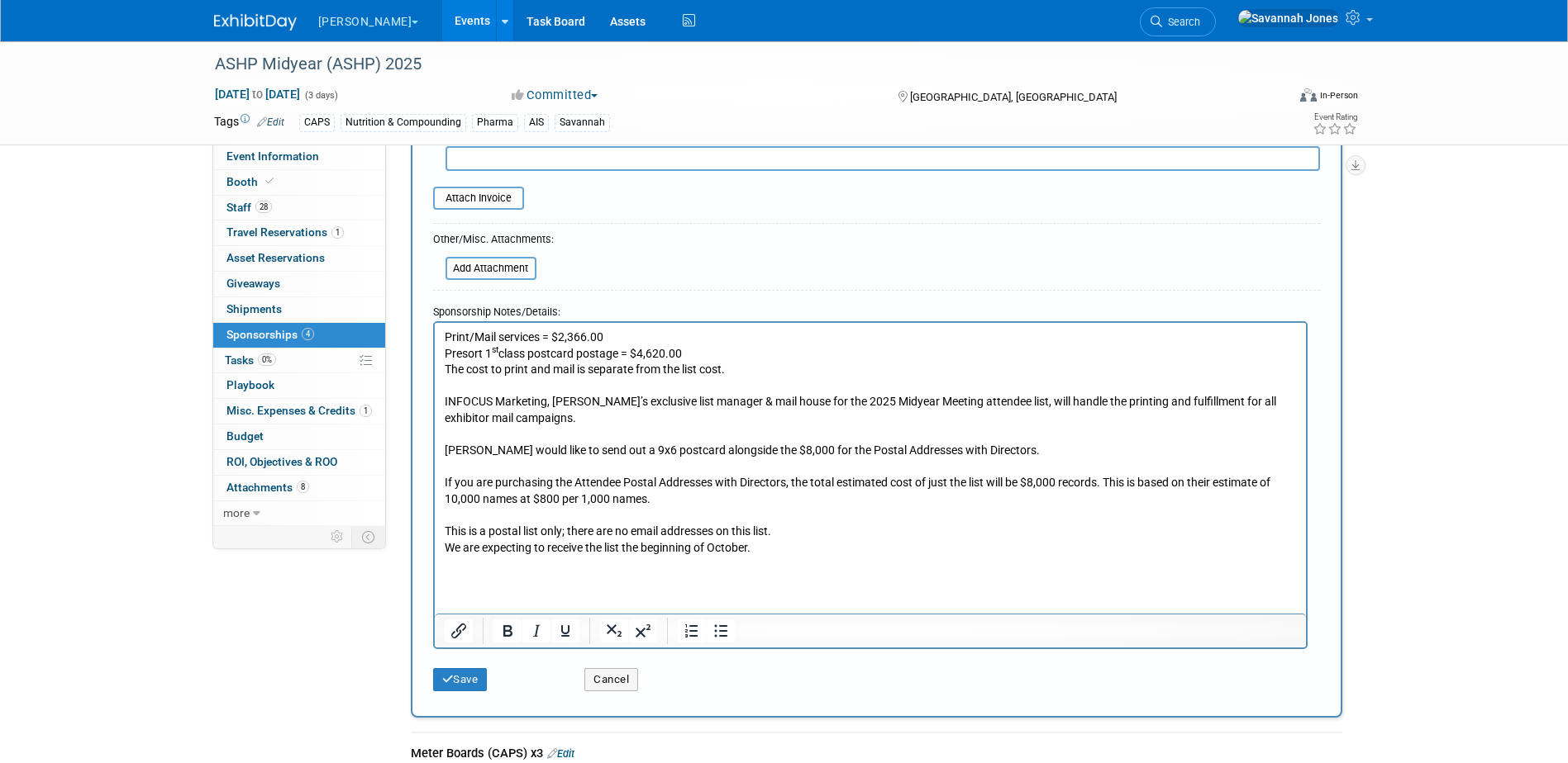
click at [828, 572] on html "Print/Mail services = $2,366.00 Presort 1 st class postcard postage = $4,620.00…" at bounding box center [869, 447] width 871 height 250
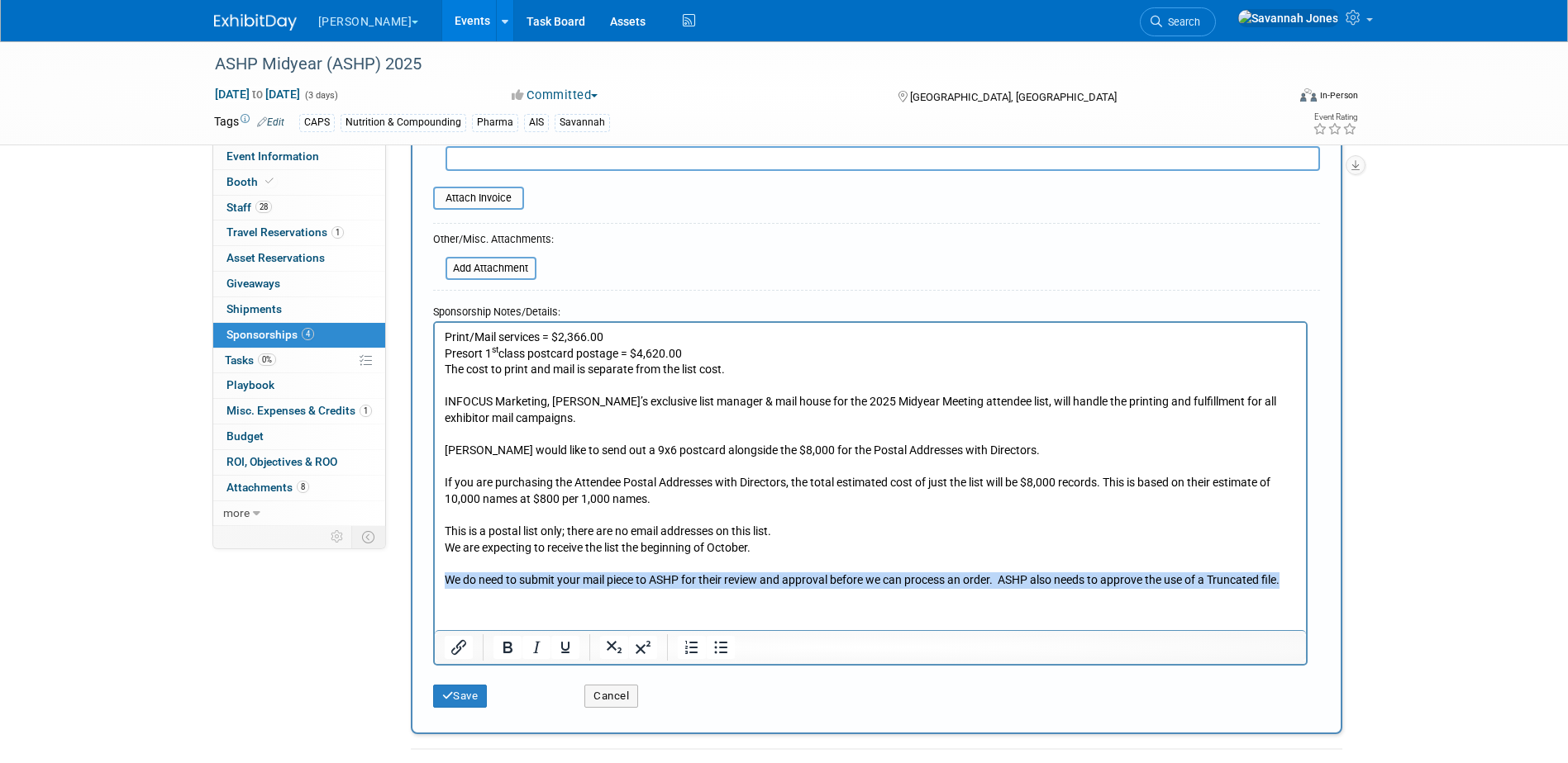
drag, startPoint x: 1294, startPoint y: 577, endPoint x: 1270, endPoint y: 559, distance: 30.0
click at [1270, 559] on body "Print/Mail services = $2,366.00 Presort 1 st class postcard postage = $4,620.00…" at bounding box center [869, 458] width 854 height 260
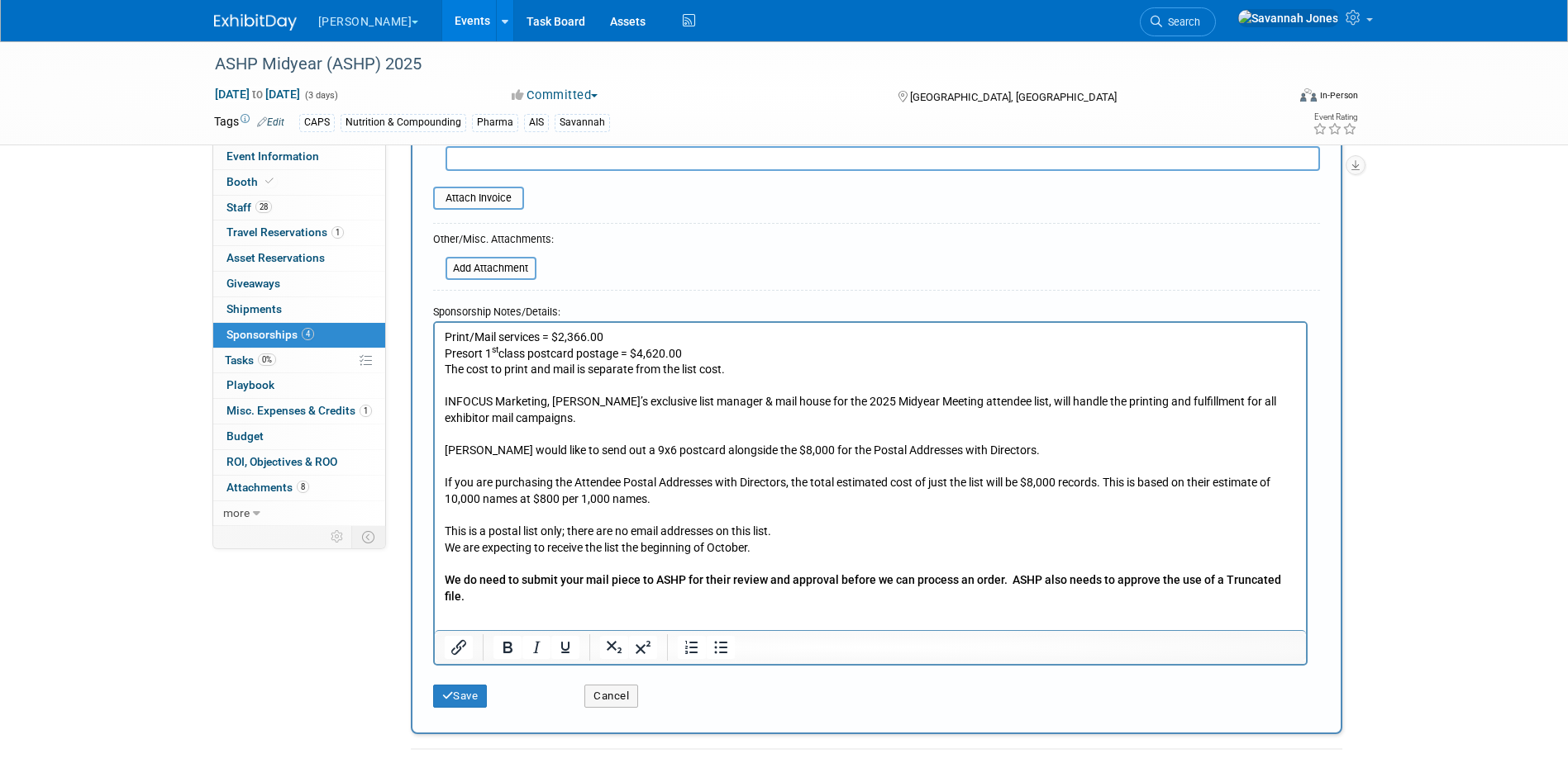
click at [1262, 590] on html "Print/Mail services = $2,366.00 Presort 1 st class postcard postage = $4,620.00…" at bounding box center [869, 463] width 871 height 282
click at [1294, 586] on p "We do need to submit your mail piece to ASHP for their review and approval befo…" at bounding box center [869, 588] width 852 height 32
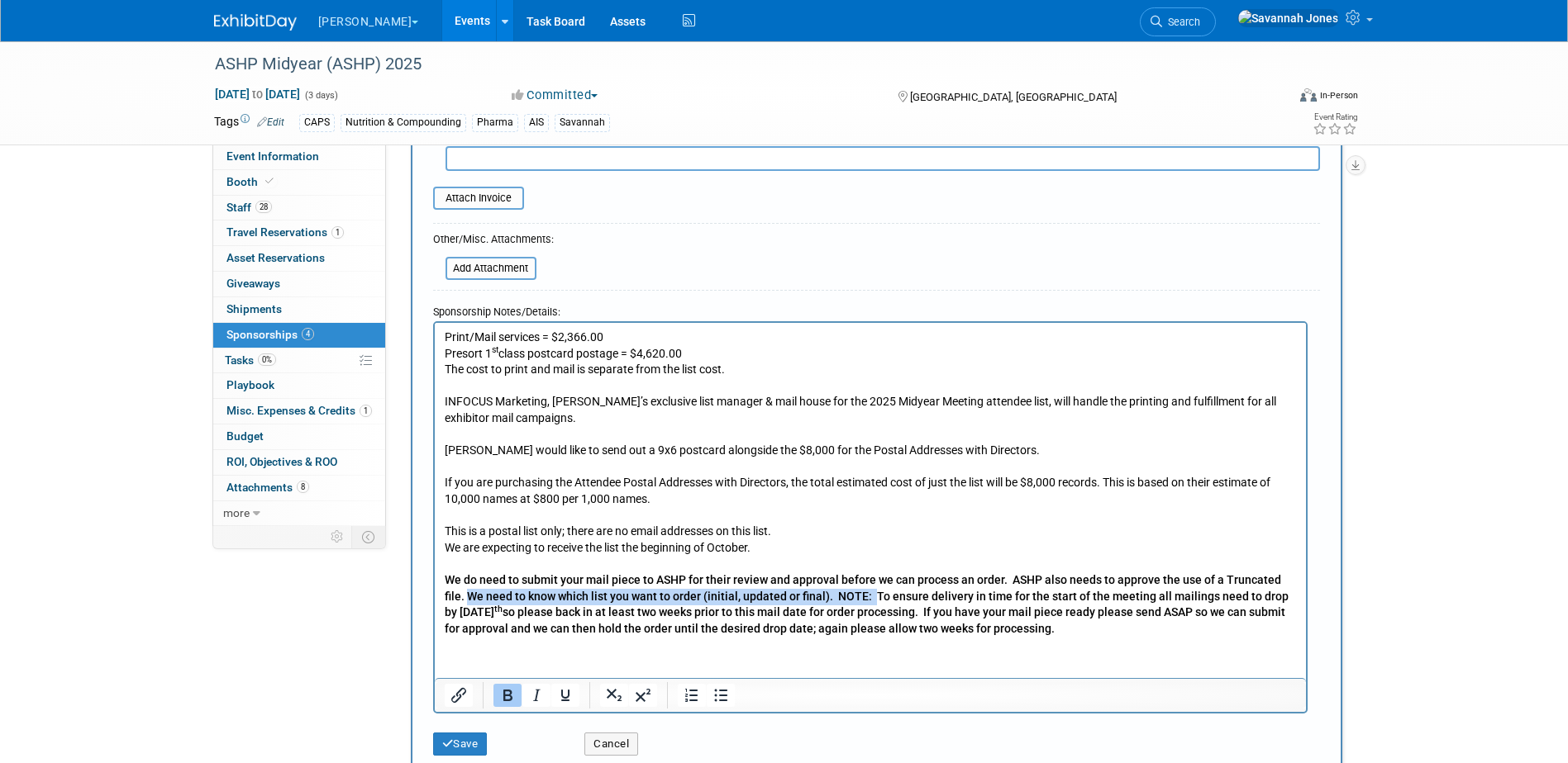
drag, startPoint x: 849, startPoint y: 596, endPoint x: 445, endPoint y: 599, distance: 404.0
click at [445, 599] on b "We do need to submit your mail piece to ASHP for their review and approval befo…" at bounding box center [865, 603] width 844 height 62
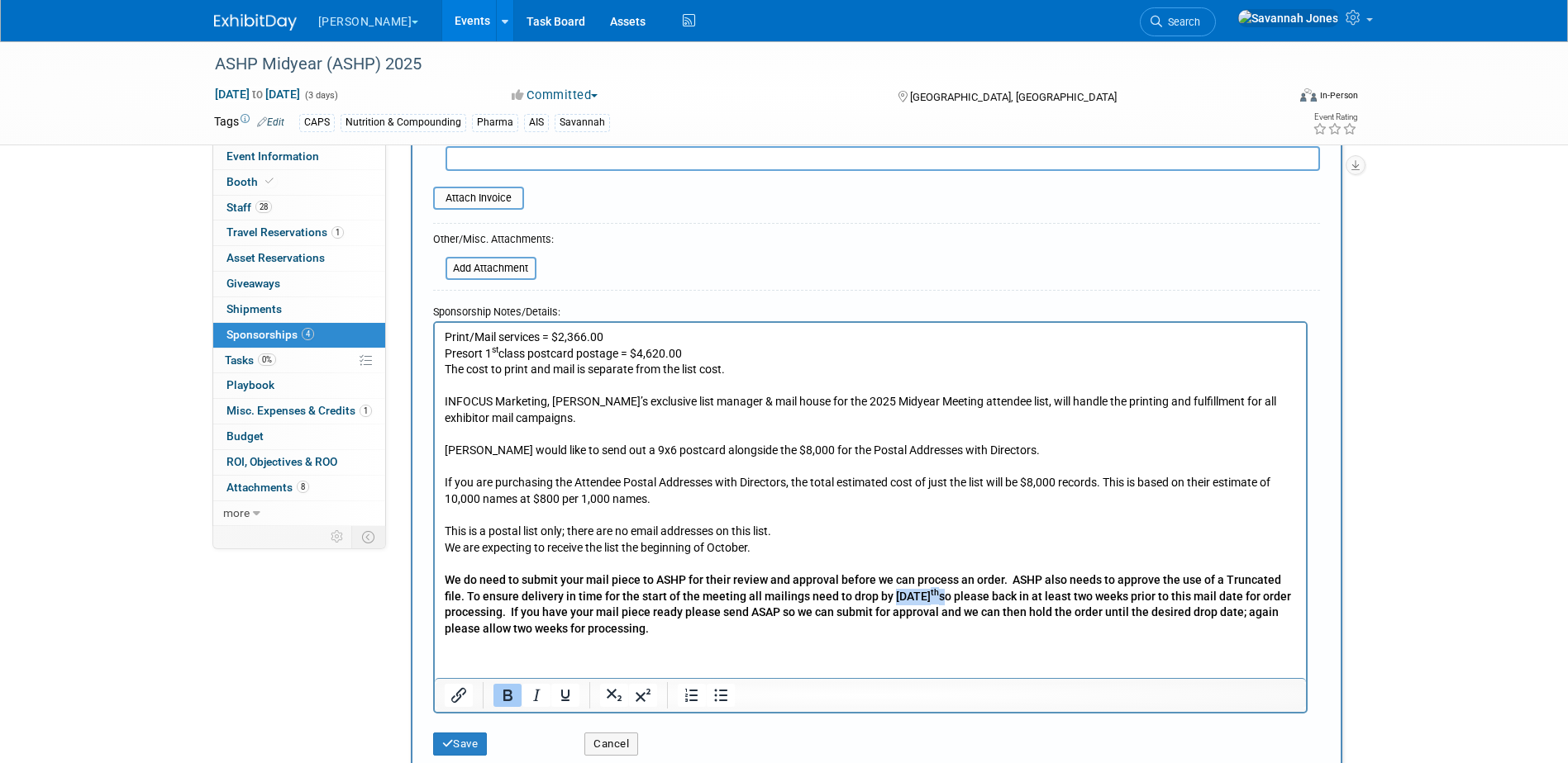
drag, startPoint x: 867, startPoint y: 594, endPoint x: 1009, endPoint y: 595, distance: 142.0
click at [1009, 595] on b "We do need to submit your mail piece to ASHP for their review and approval befo…" at bounding box center [867, 603] width 846 height 62
click at [904, 636] on html "Print/Mail services = $2,366.00 Presort 1 st class postcard postage = $4,620.00…" at bounding box center [869, 479] width 871 height 314
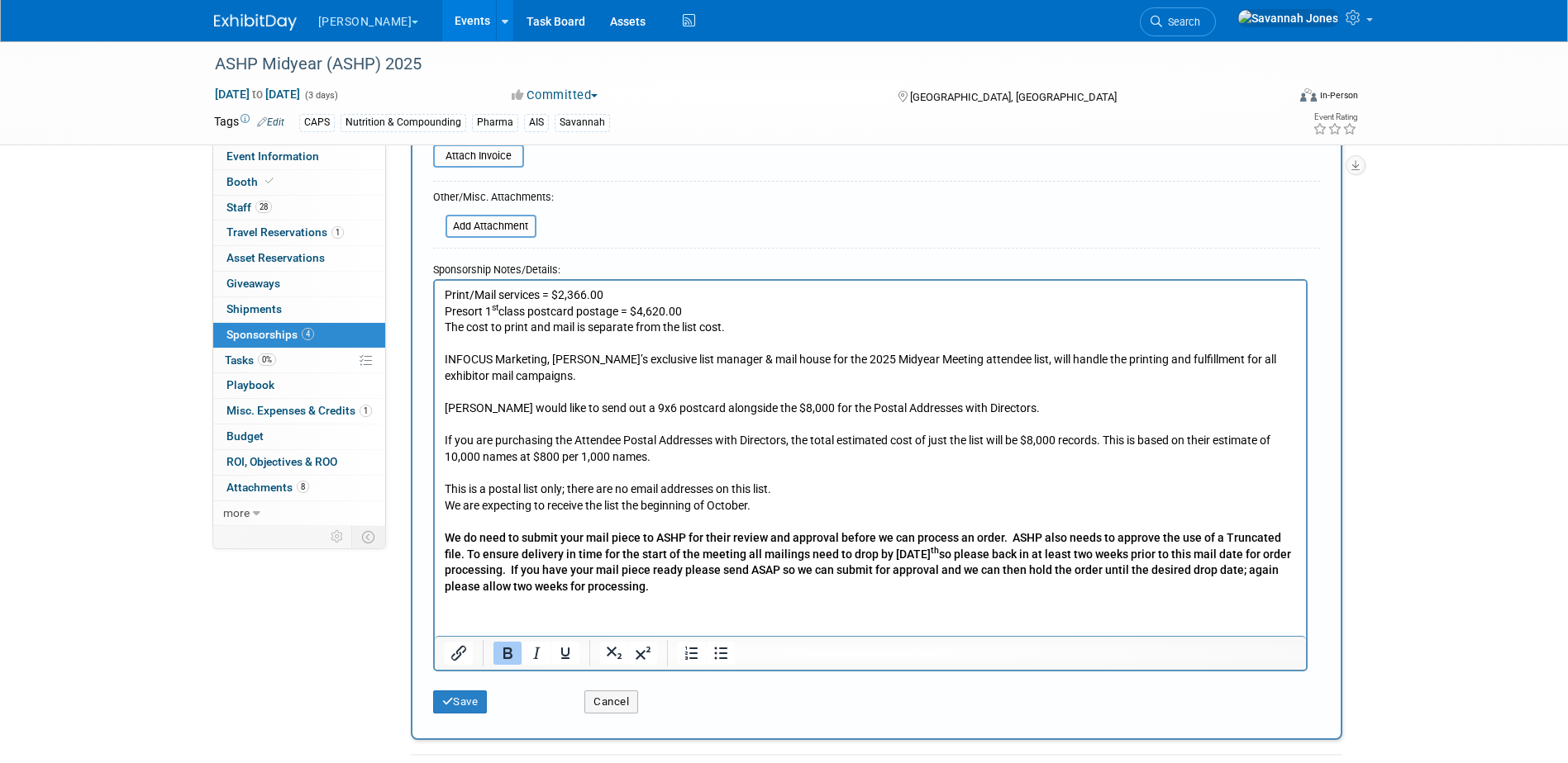
scroll to position [413, 0]
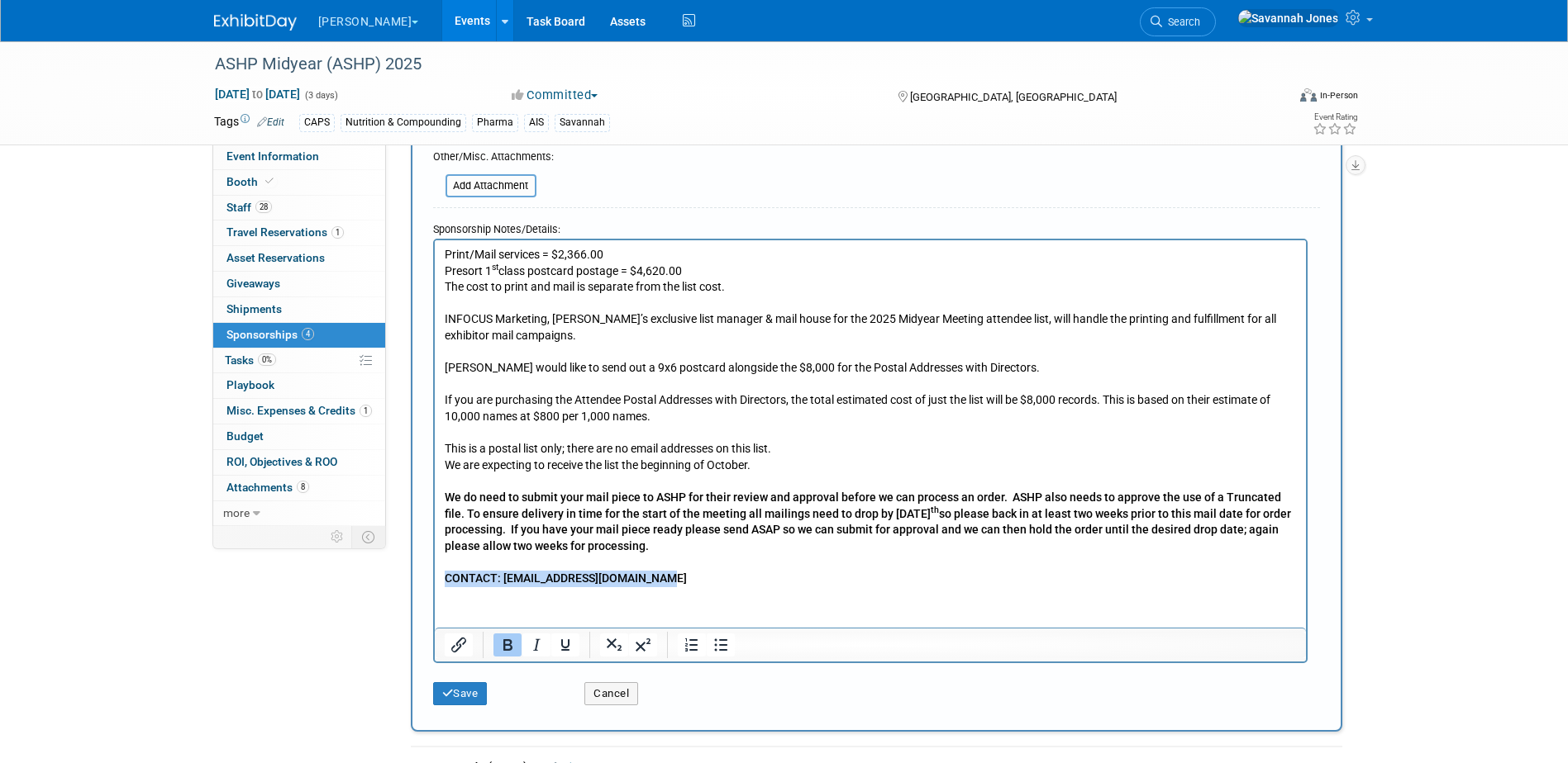
drag, startPoint x: 666, startPoint y: 576, endPoint x: 444, endPoint y: 573, distance: 222.0
click at [444, 573] on p "CONTACT: sfoy@infocusmarketing.com﻿" at bounding box center [869, 579] width 852 height 17
click at [487, 572] on b "CONTACT: sfoy@infocusmarketing.com﻿" at bounding box center [564, 578] width 242 height 14
click at [462, 694] on button "Save" at bounding box center [460, 694] width 54 height 23
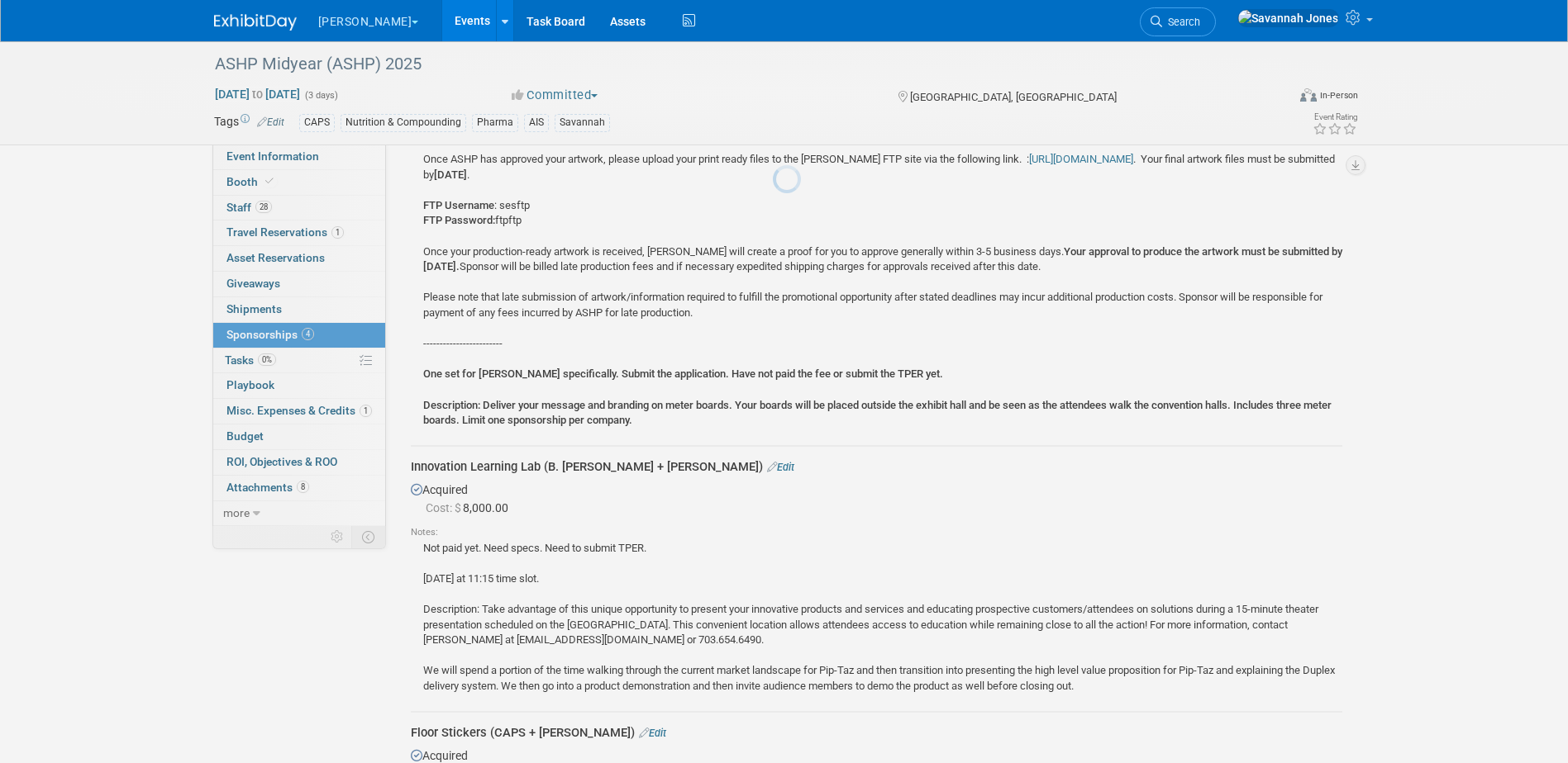
scroll to position [2304, 0]
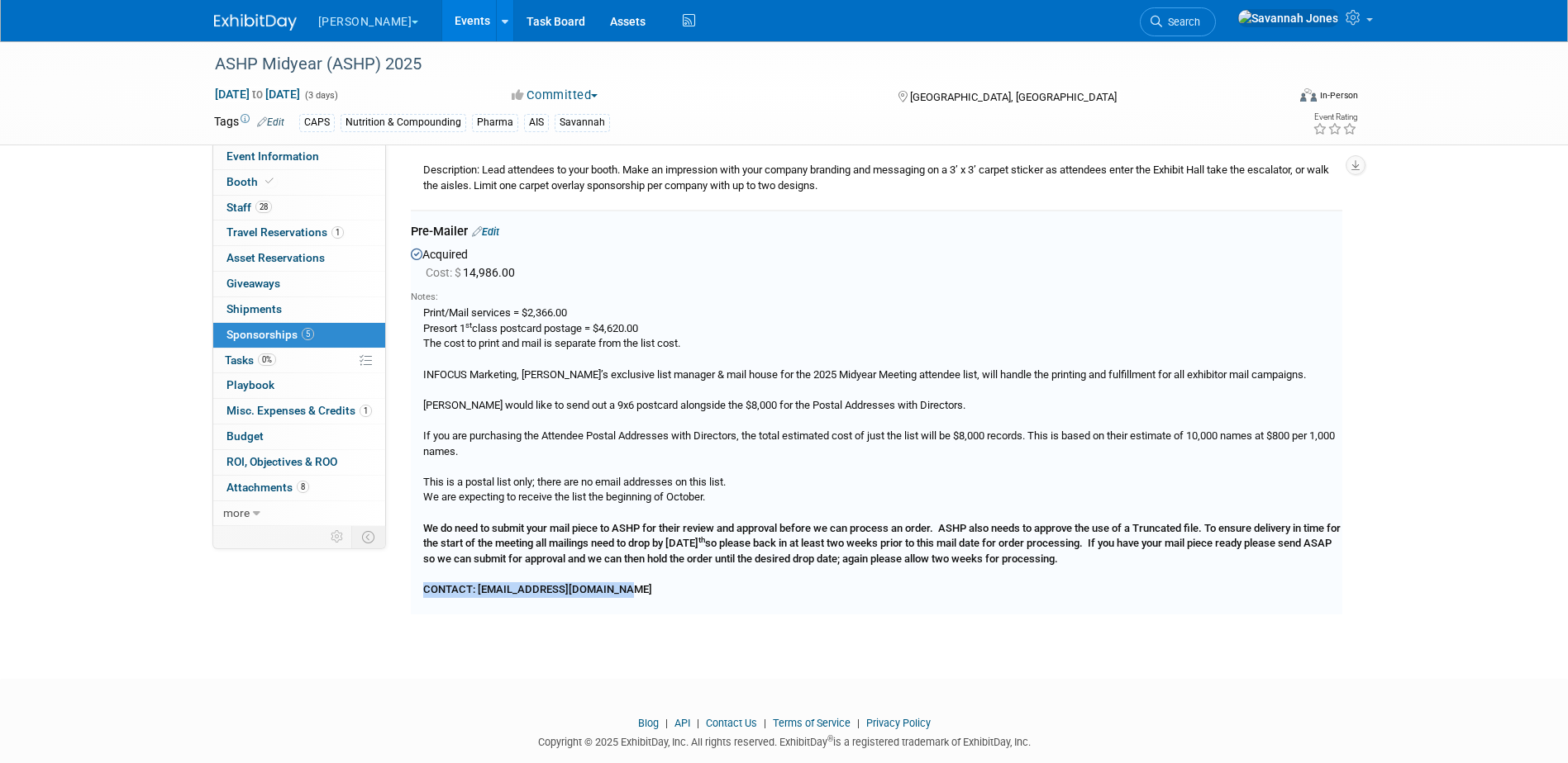
drag, startPoint x: 547, startPoint y: 567, endPoint x: 424, endPoint y: 562, distance: 123.1
click at [424, 562] on div "Print/Mail services = $2,366.00 Presort 1 st class postcard postage = $4,620.00…" at bounding box center [876, 450] width 932 height 294
copy b "CONTACT: sfoy@infocusmarketing.com"
click at [337, 153] on link "Event Information" at bounding box center [299, 156] width 172 height 25
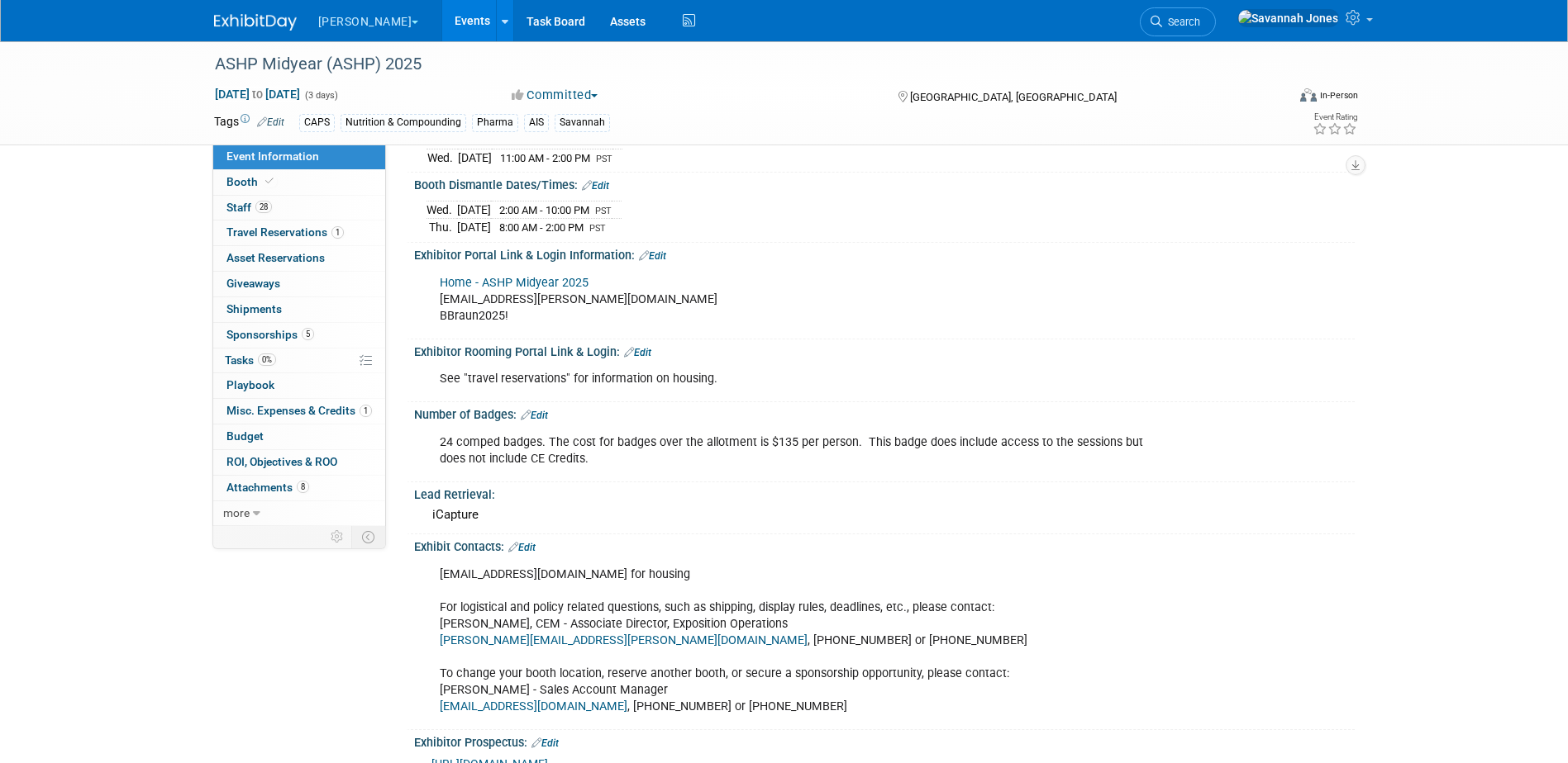
scroll to position [413, 0]
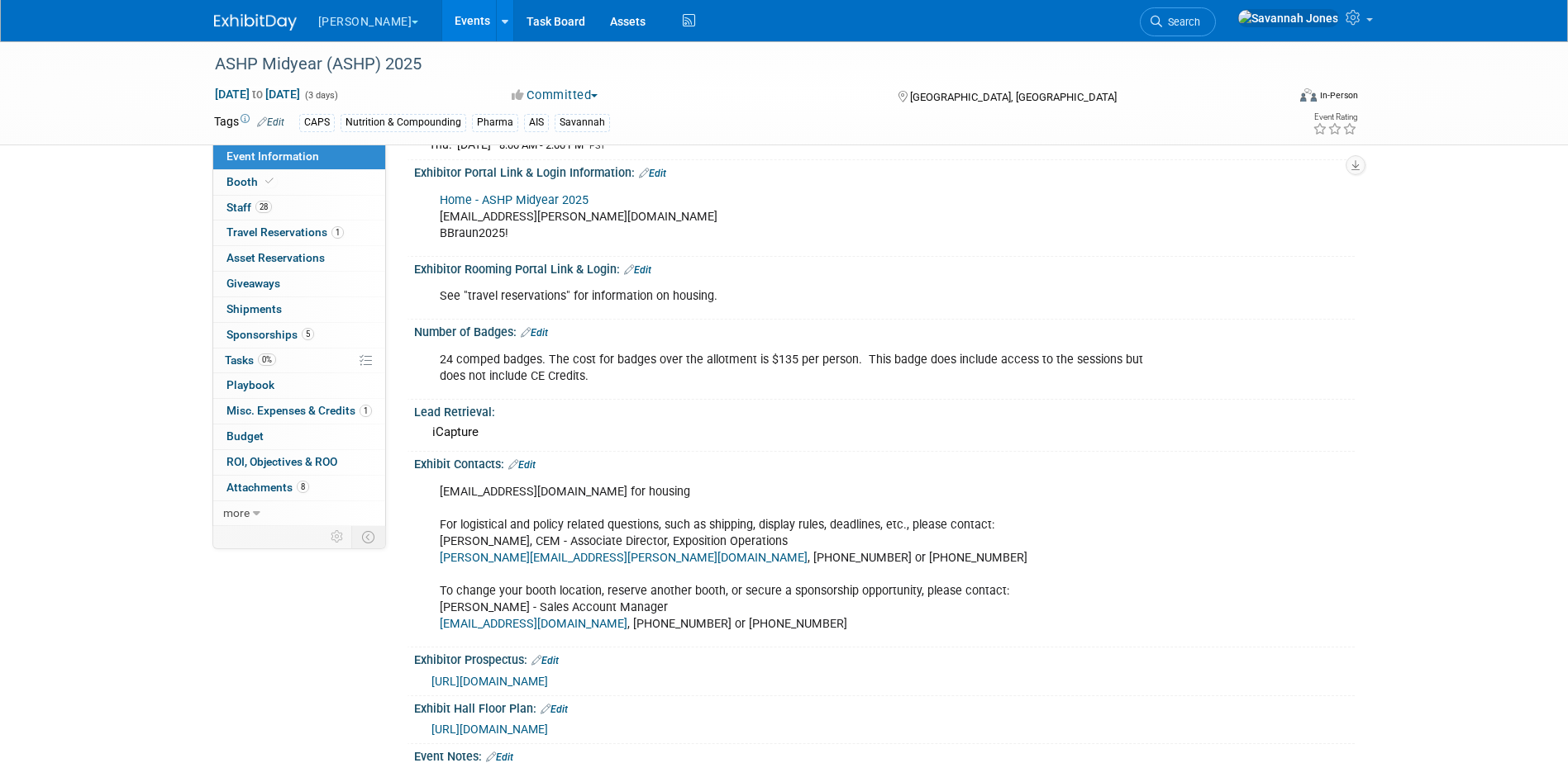
click at [532, 459] on link "Edit" at bounding box center [522, 465] width 27 height 12
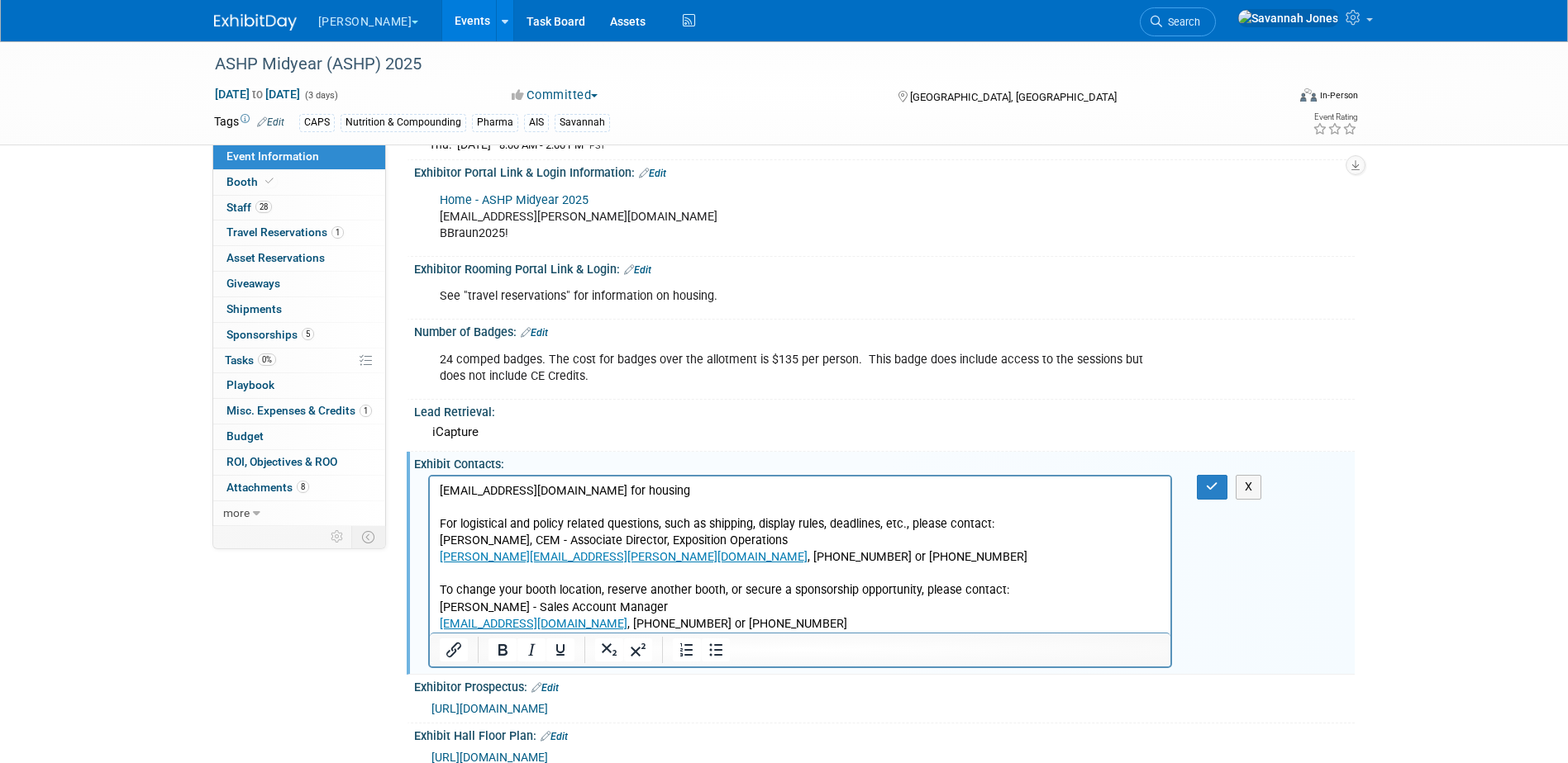
scroll to position [0, 0]
click at [664, 477] on html "ashp@orchid.events for housing For logistical and policy related questions, suc…" at bounding box center [800, 554] width 741 height 156
click at [674, 491] on p "ashp@orchid.events for housing For logistical and policy related questions, suc…" at bounding box center [801, 557] width 723 height 150
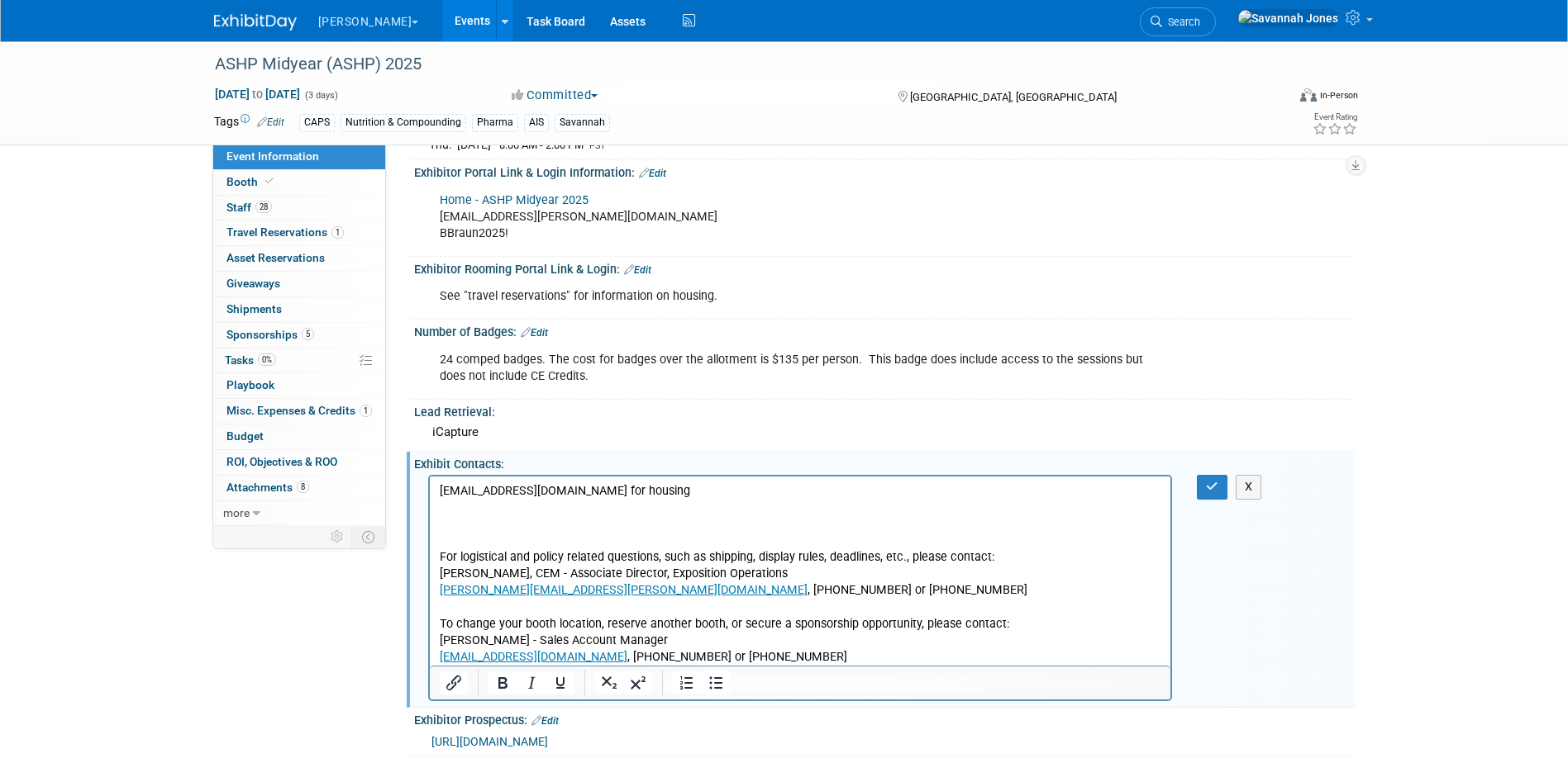
paste body "Rich Text Area. Press ALT-0 for help."
click at [665, 497] on p "ashp@orchid.events for housing" at bounding box center [801, 491] width 723 height 17
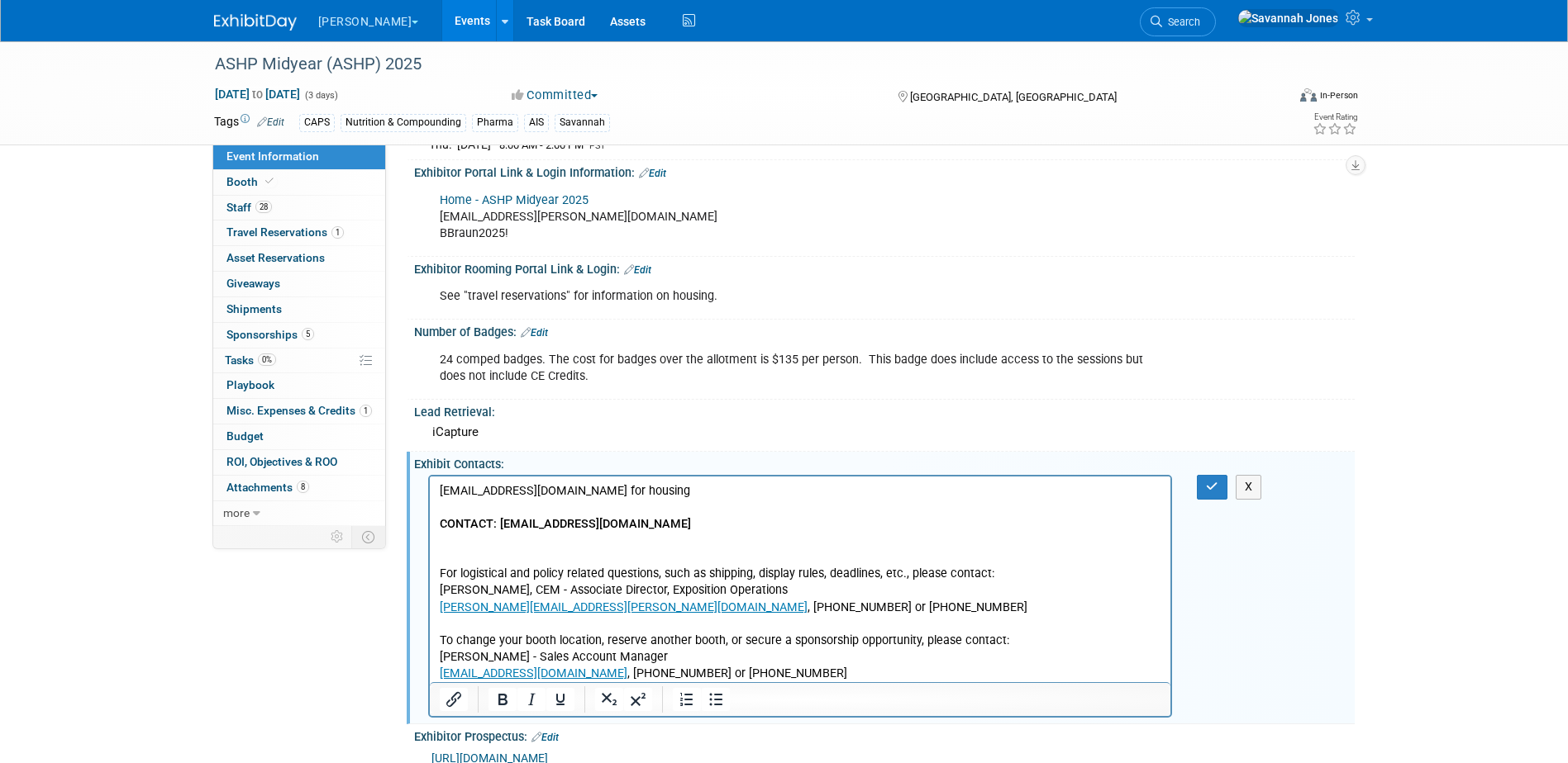
click at [694, 523] on p "CONTACT: sfoy@infocusmarketing.com" at bounding box center [801, 524] width 723 height 17
click at [542, 532] on p "CONTACT: sfoy@infocusmarketing.com ﻿for pre-mailer" at bounding box center [801, 524] width 723 height 17
click at [537, 544] on p "For logistical and policy related questions, such as shipping, display rules, d…" at bounding box center [801, 607] width 723 height 150
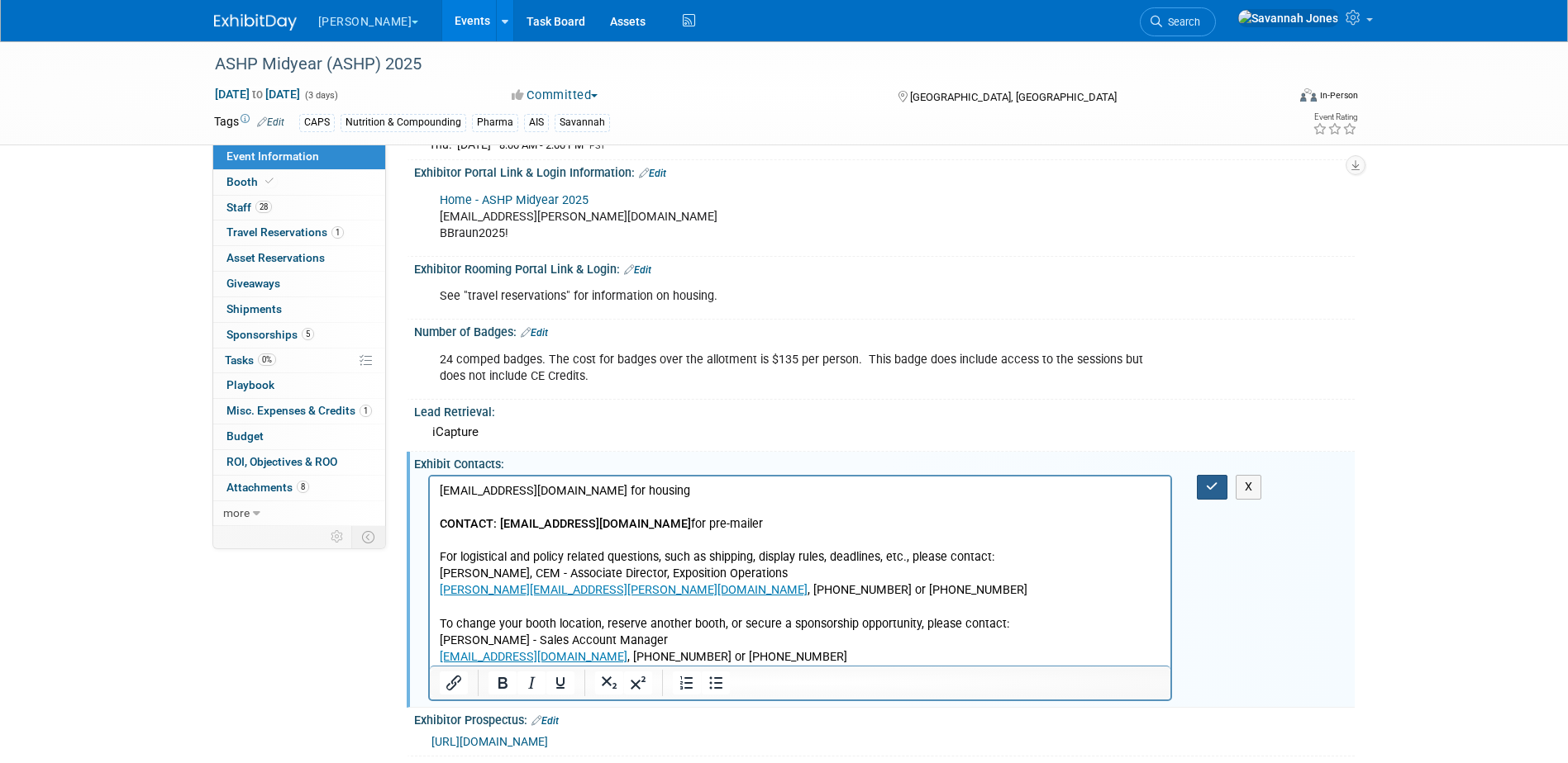
click at [1221, 477] on button "button" at bounding box center [1212, 487] width 30 height 24
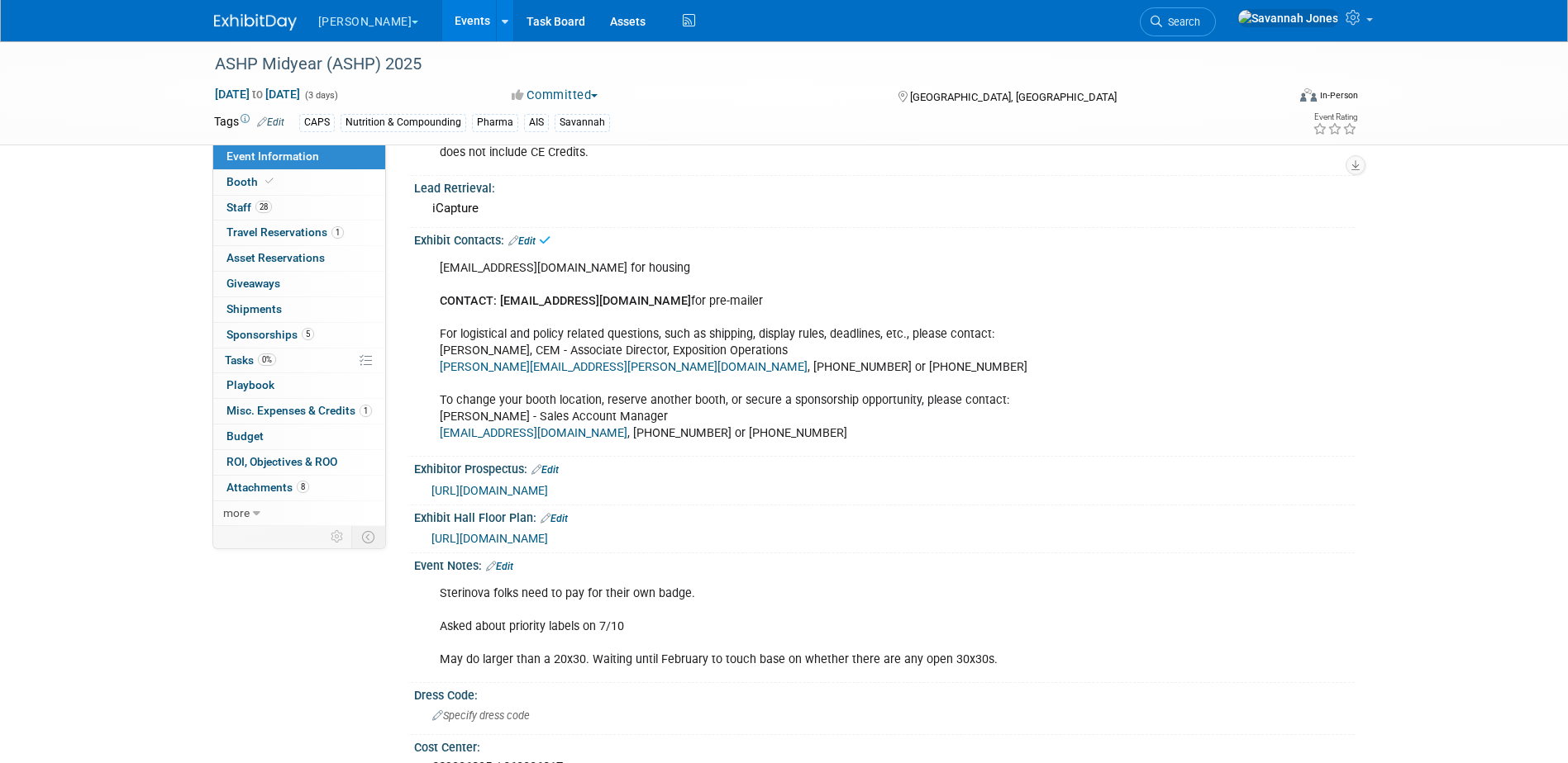
scroll to position [496, 0]
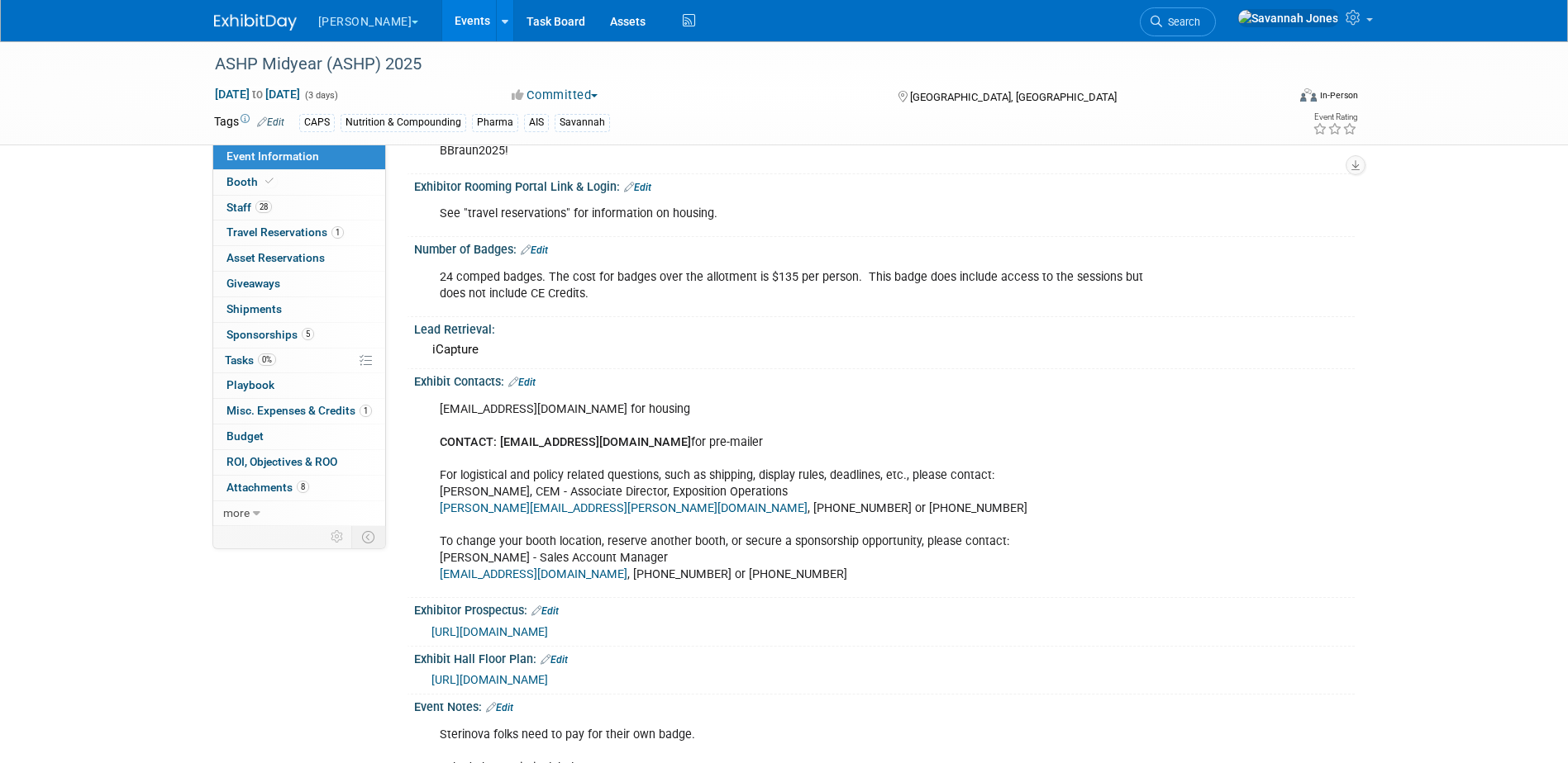
click at [442, 14] on link "Events" at bounding box center [471, 20] width 60 height 41
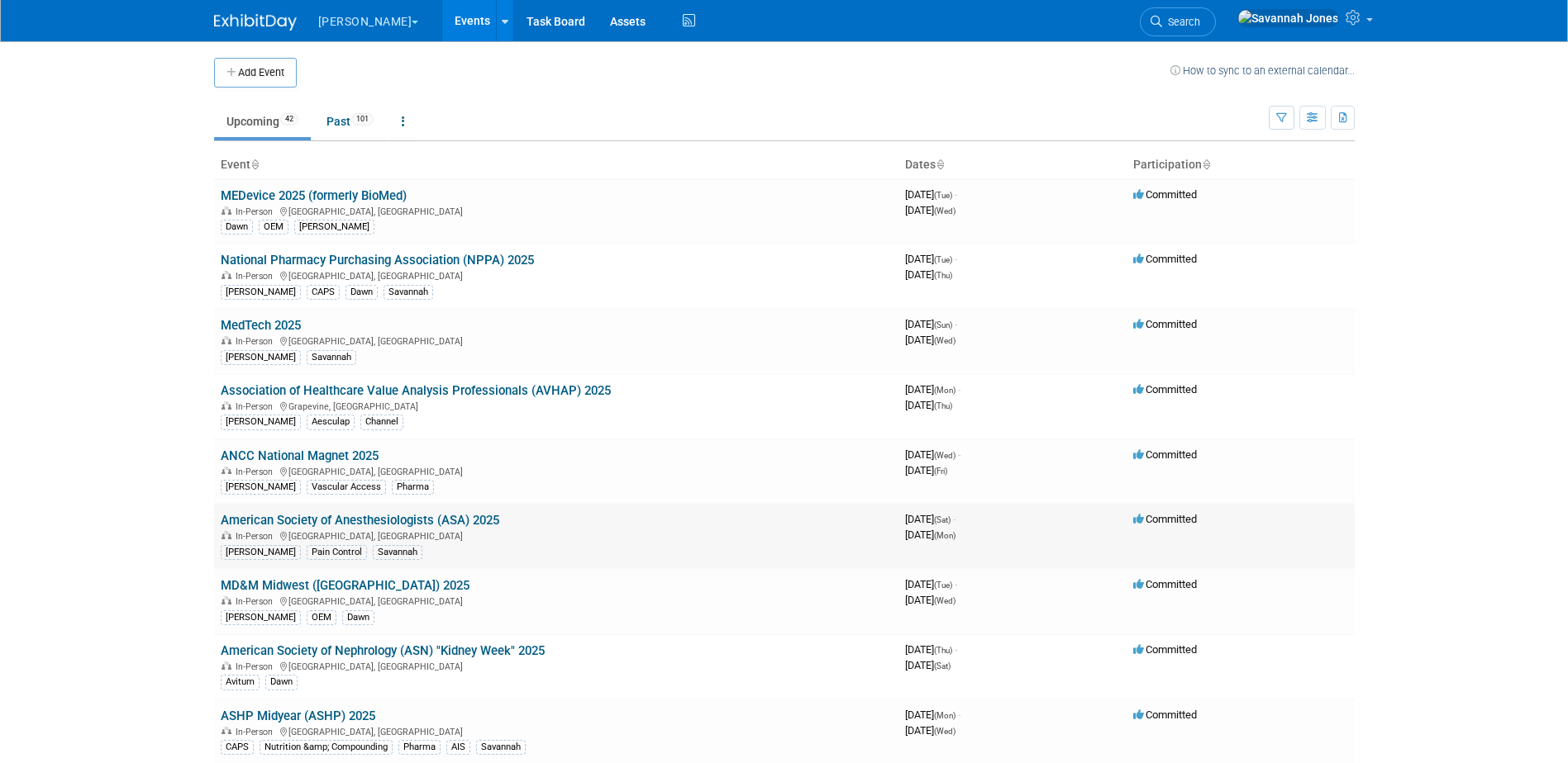
click at [448, 514] on link "American Society of Anesthesiologists (ASA) 2025" at bounding box center [360, 520] width 278 height 15
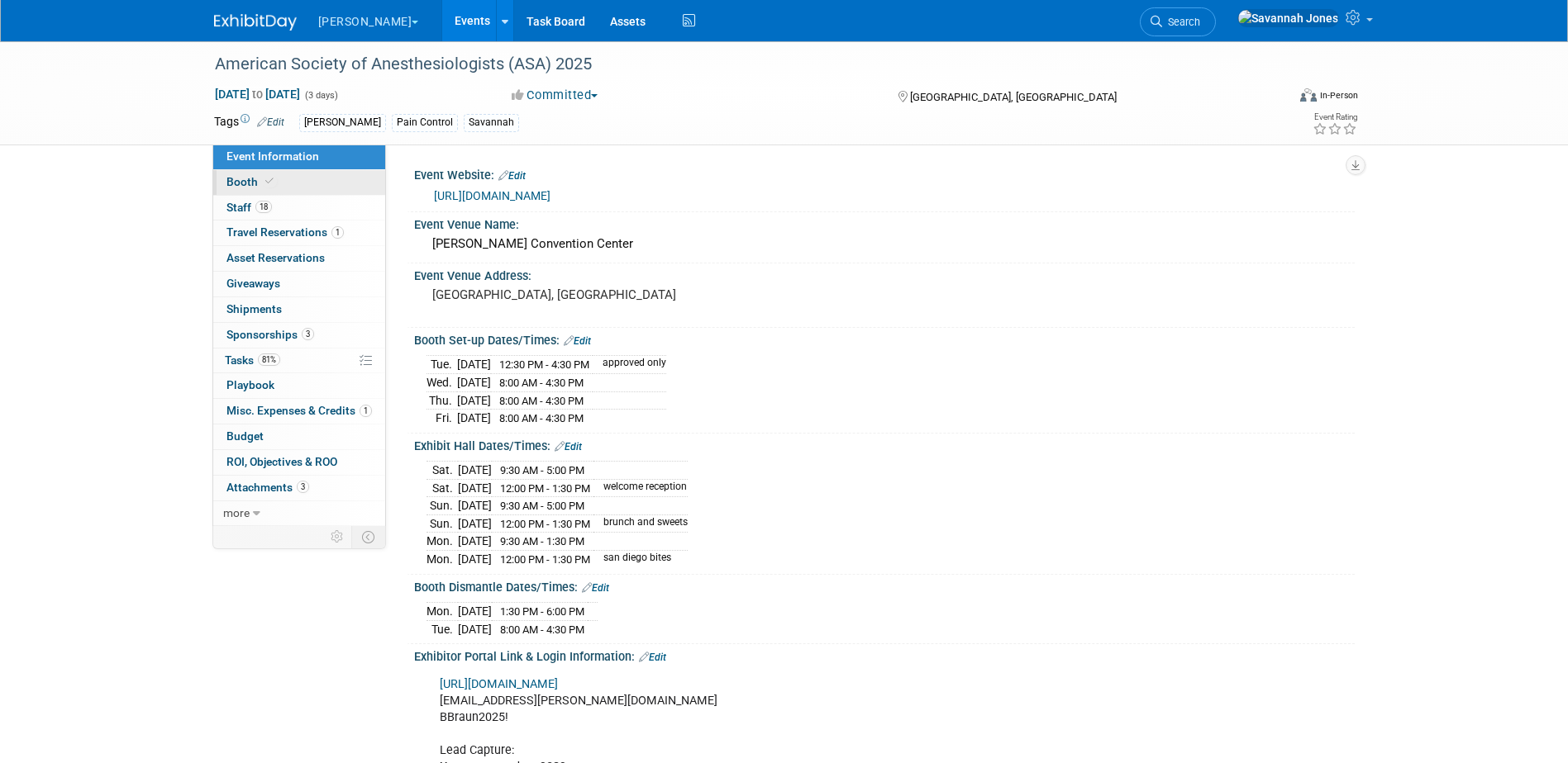
click at [310, 190] on link "Booth" at bounding box center [299, 182] width 172 height 25
